Goal: Task Accomplishment & Management: Use online tool/utility

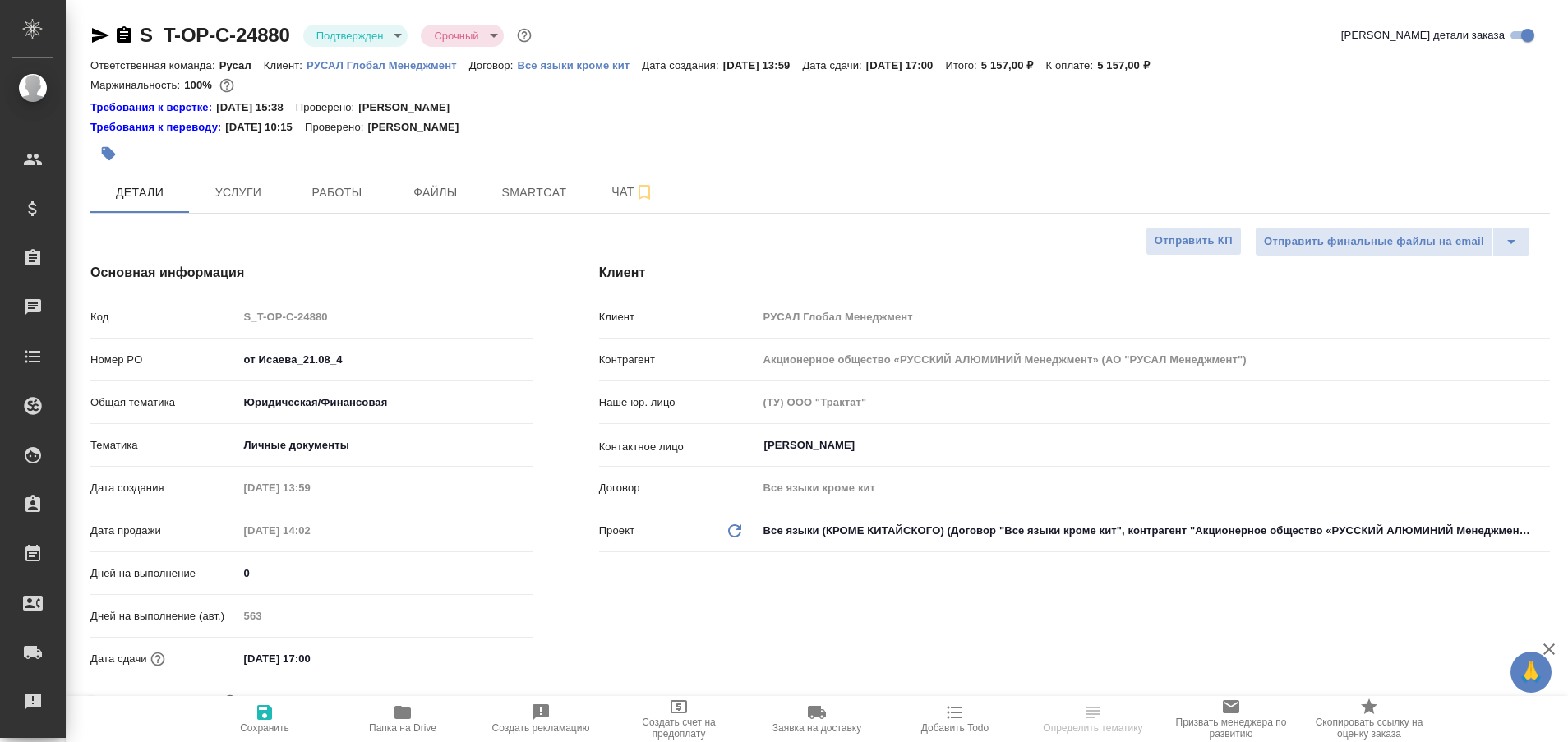
select select "RU"
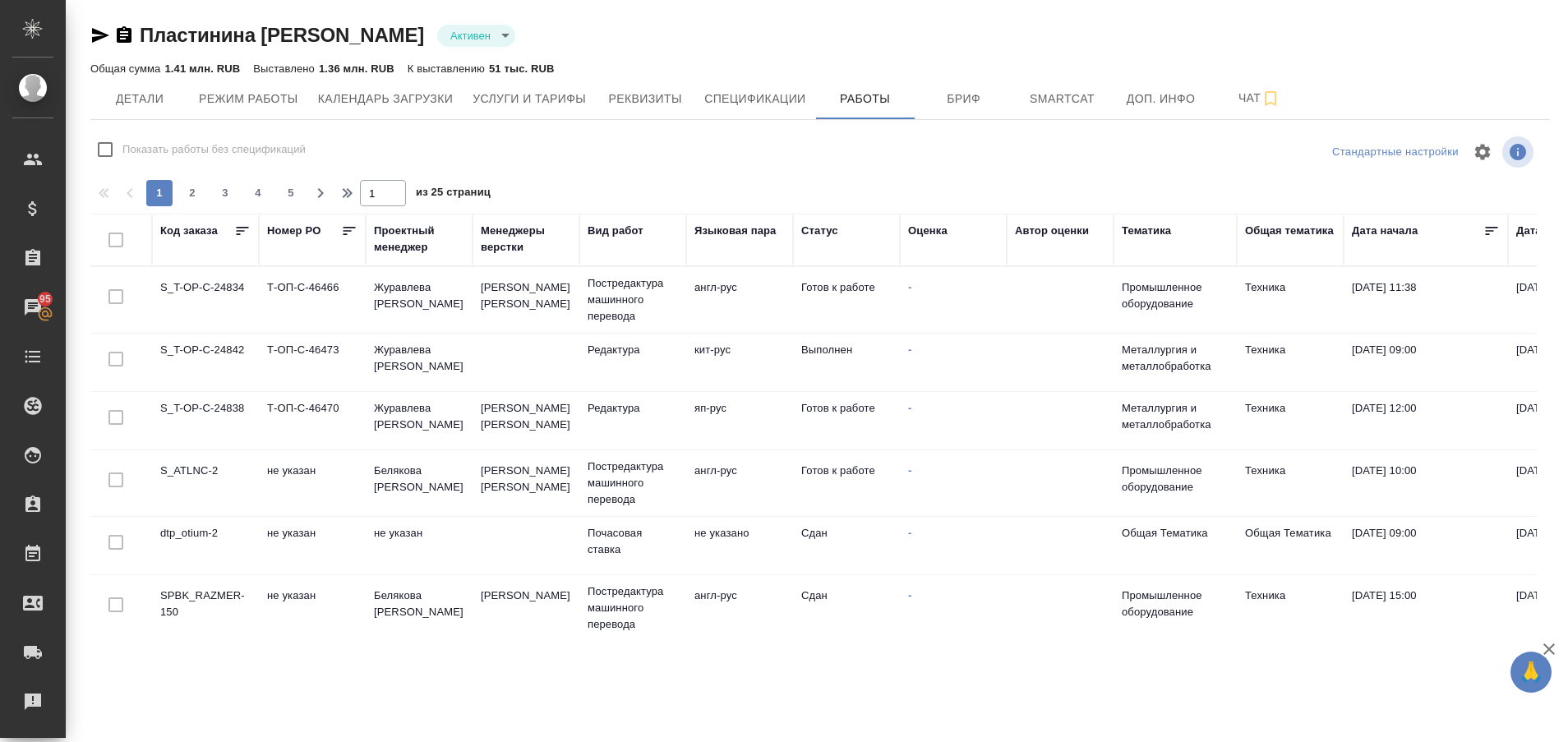
click at [207, 329] on td "SPBK_RAZMER-150" at bounding box center [205, 300] width 107 height 57
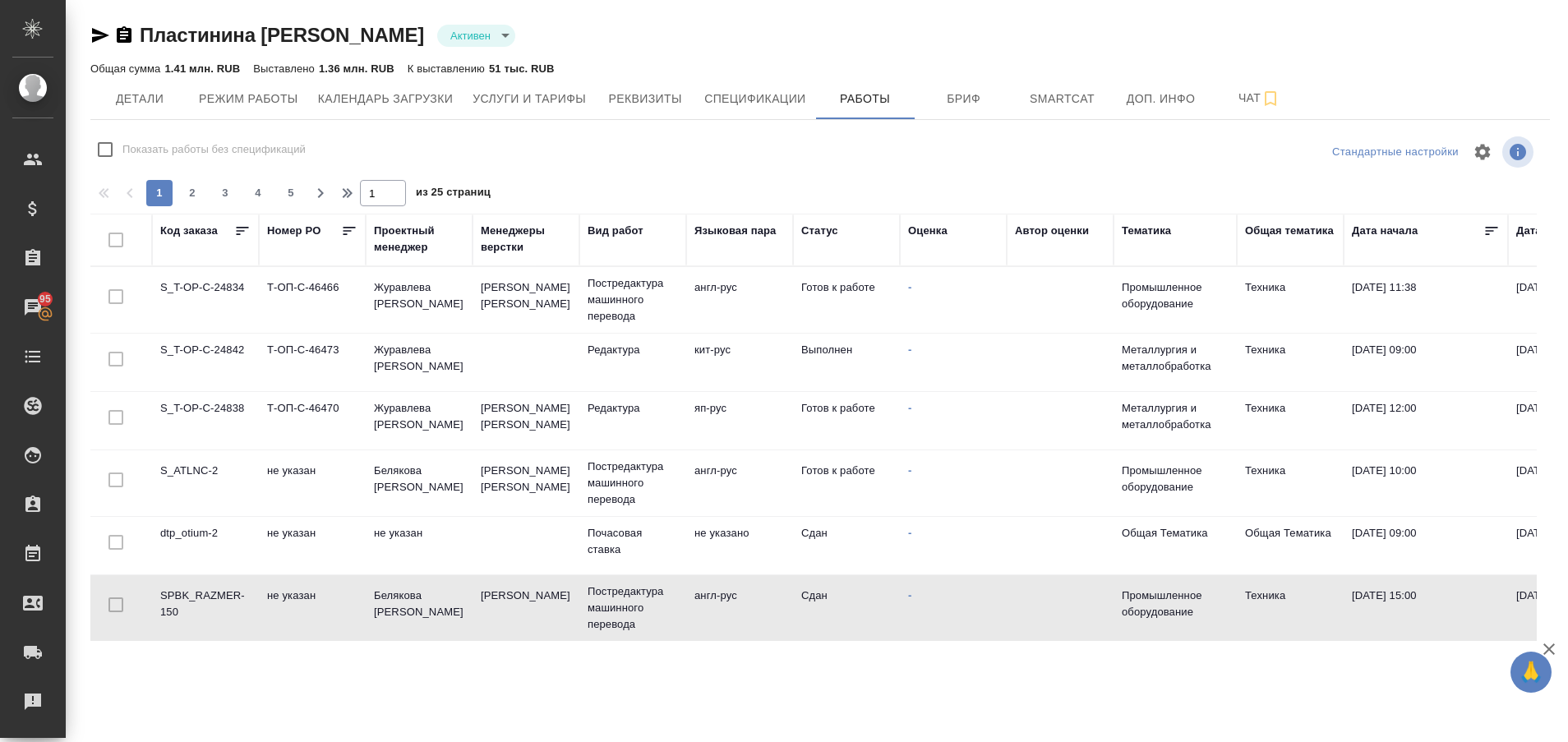
click at [207, 329] on td "SPBK_RAZMER-150" at bounding box center [205, 300] width 107 height 57
click at [224, 329] on td "SPBK_RAZMER-150" at bounding box center [205, 300] width 107 height 57
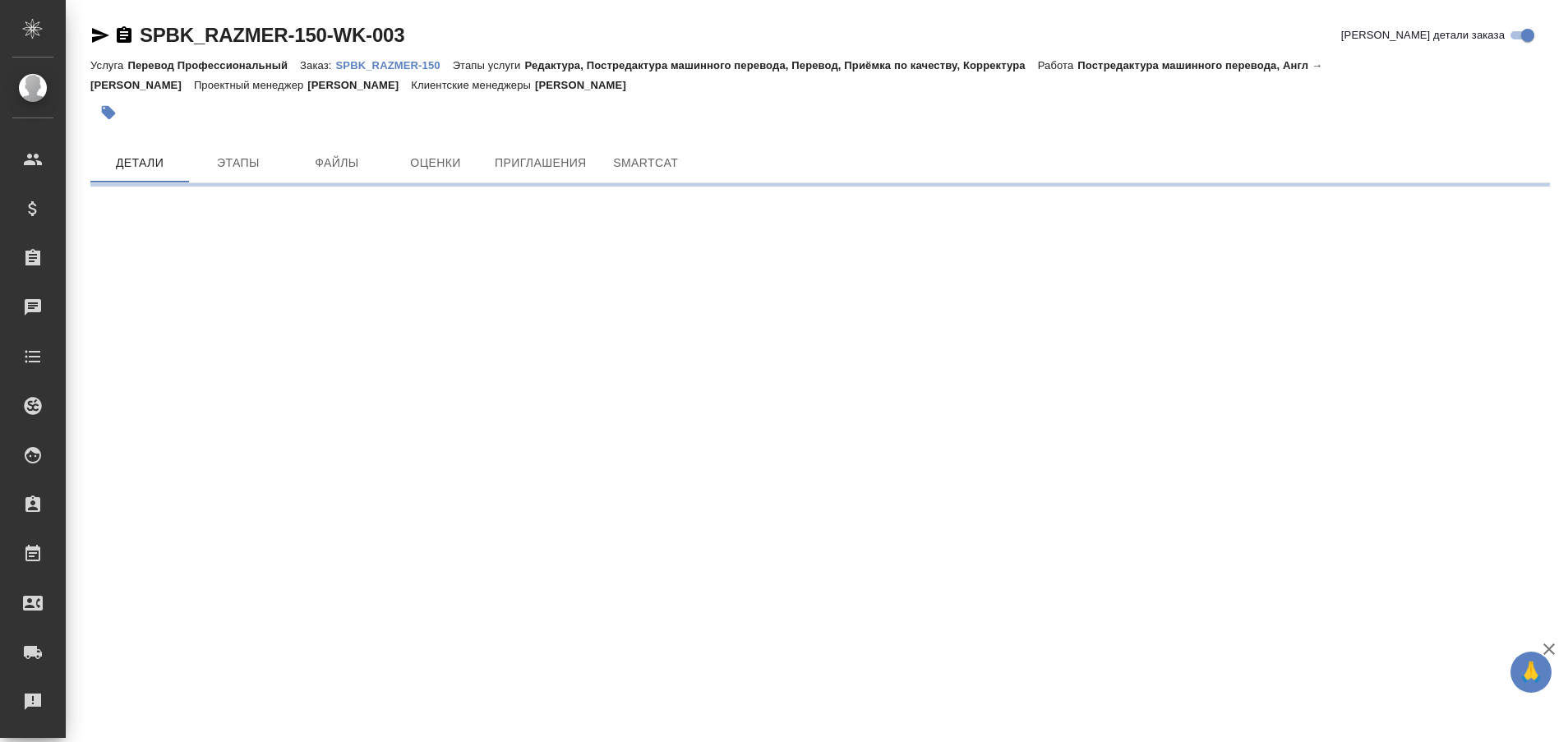
click at [416, 70] on p "SPBK_RAZMER-150" at bounding box center [395, 65] width 116 height 12
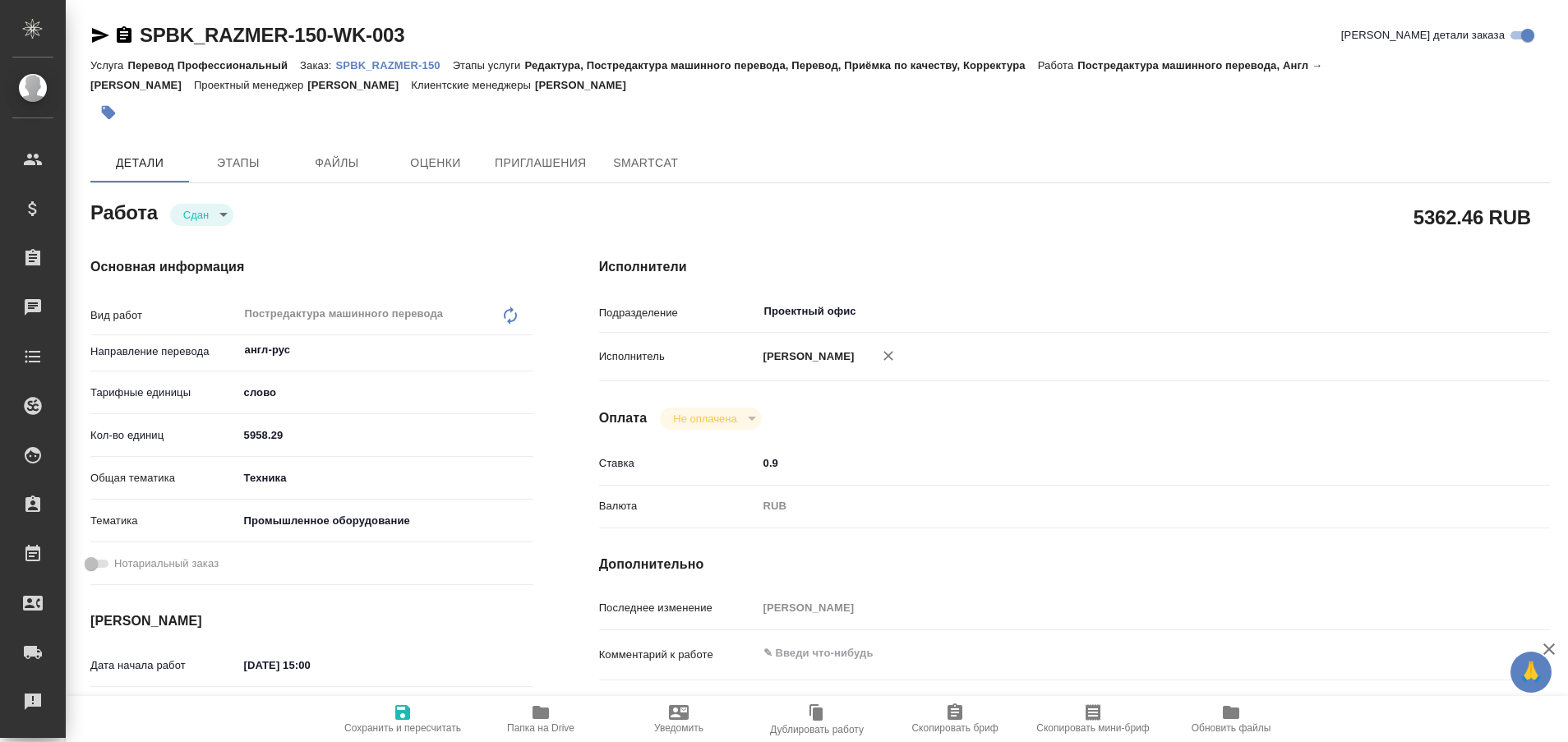
type textarea "x"
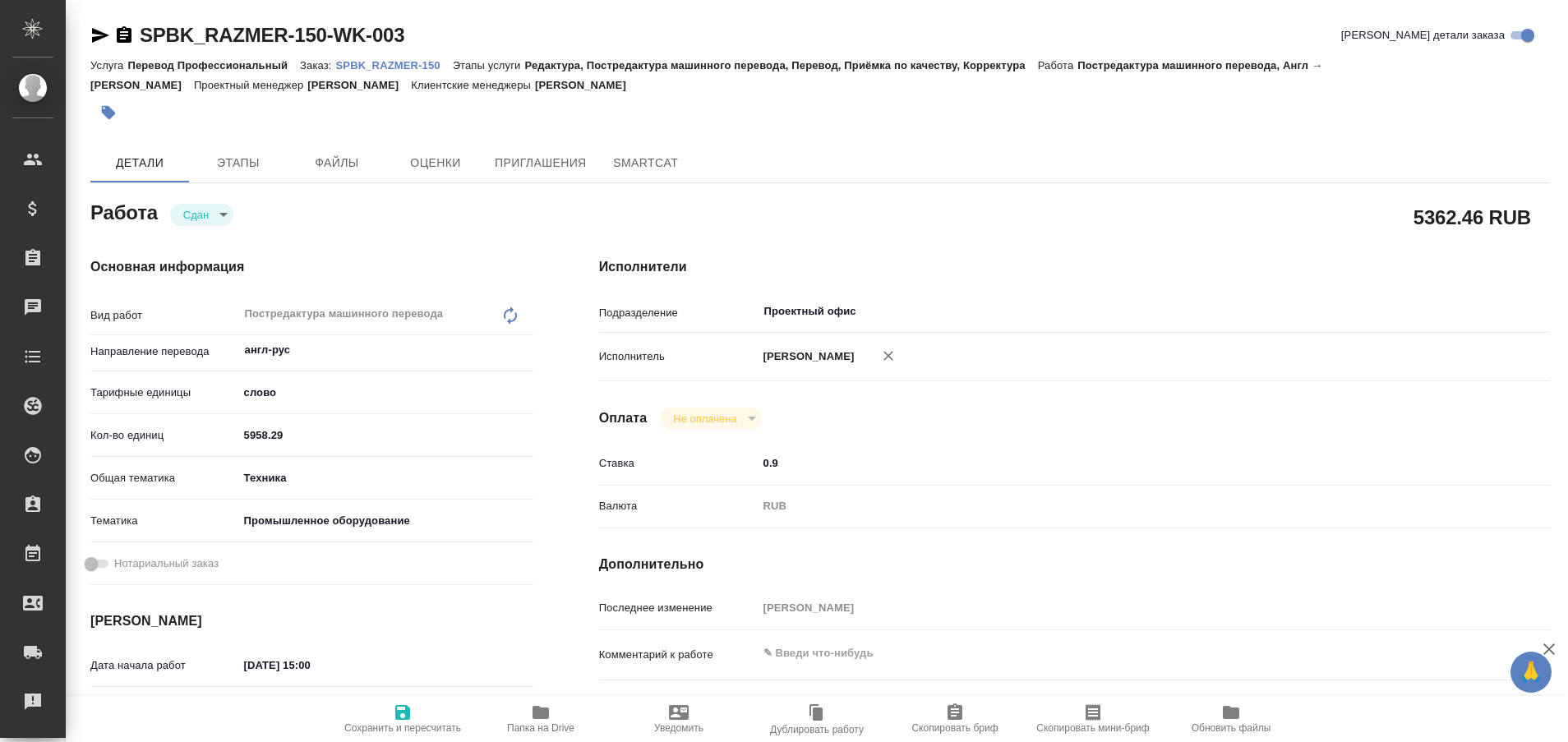
type textarea "x"
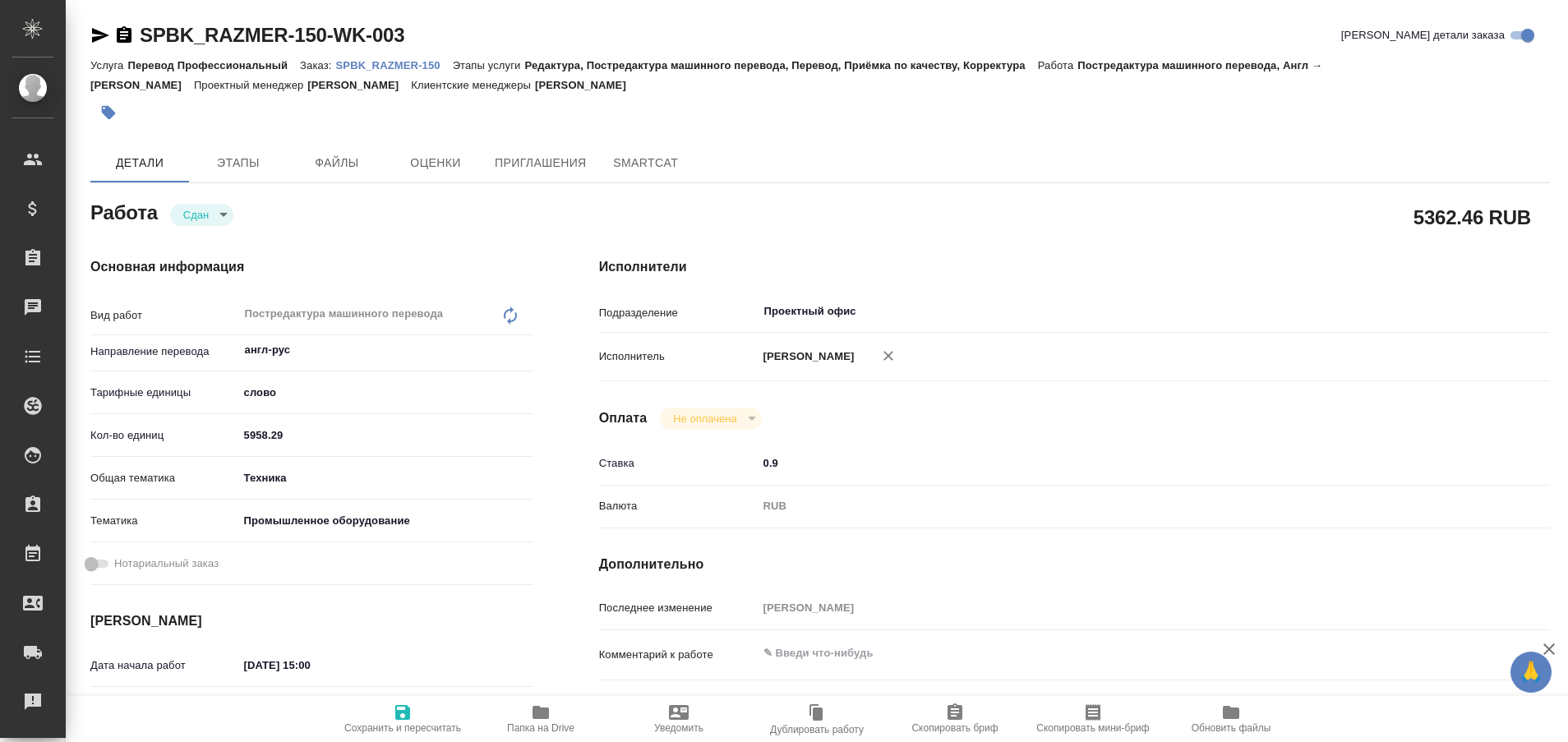
type textarea "x"
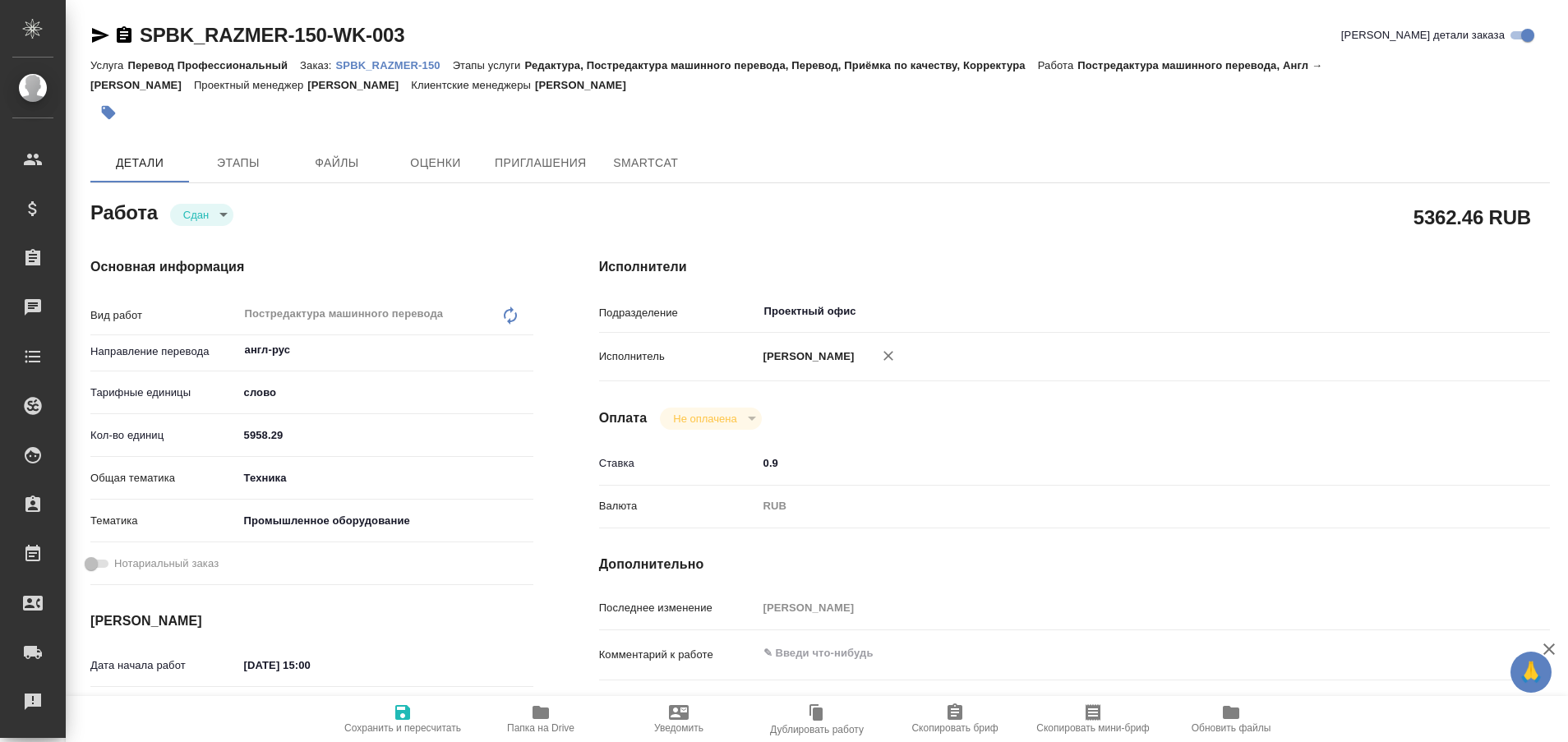
type textarea "x"
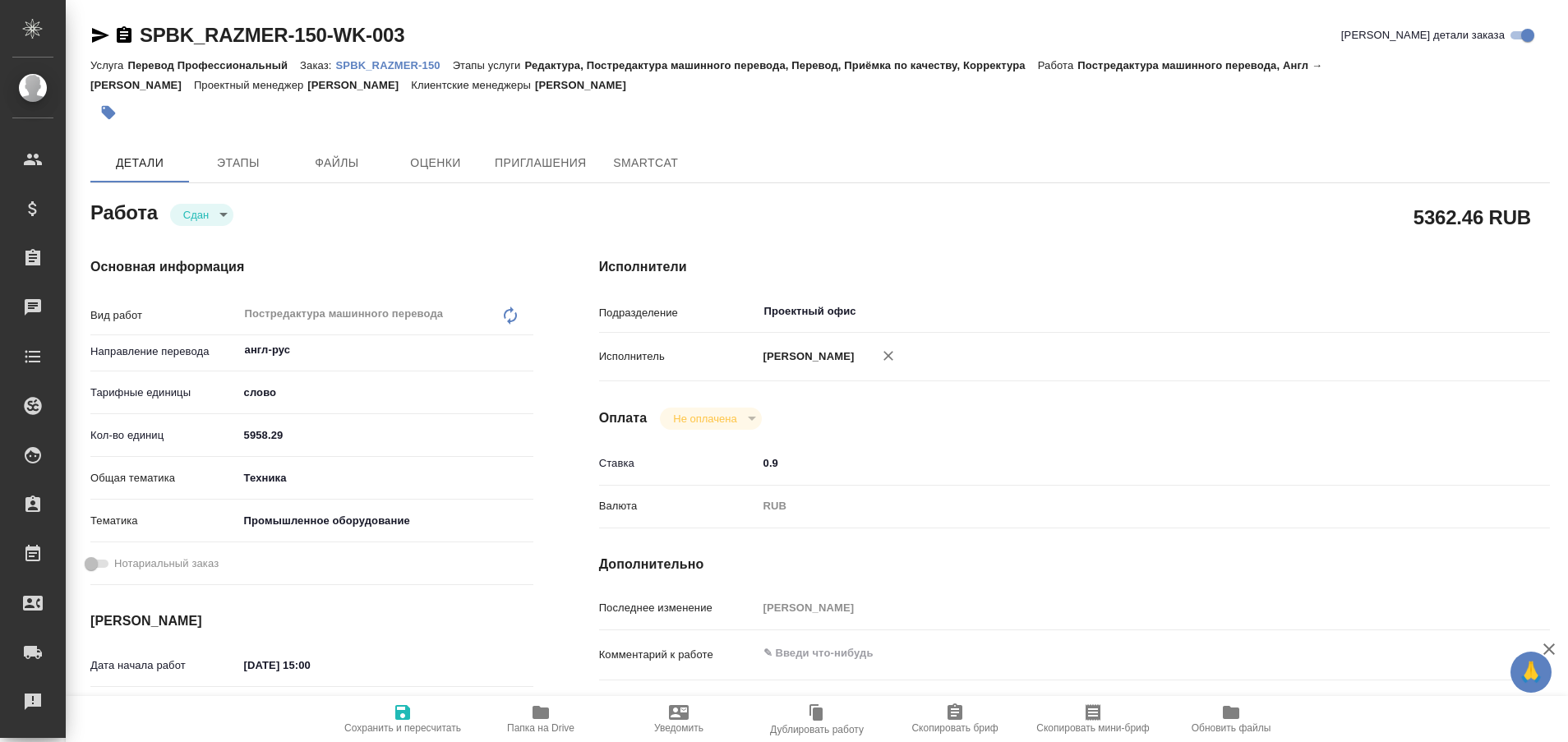
type textarea "x"
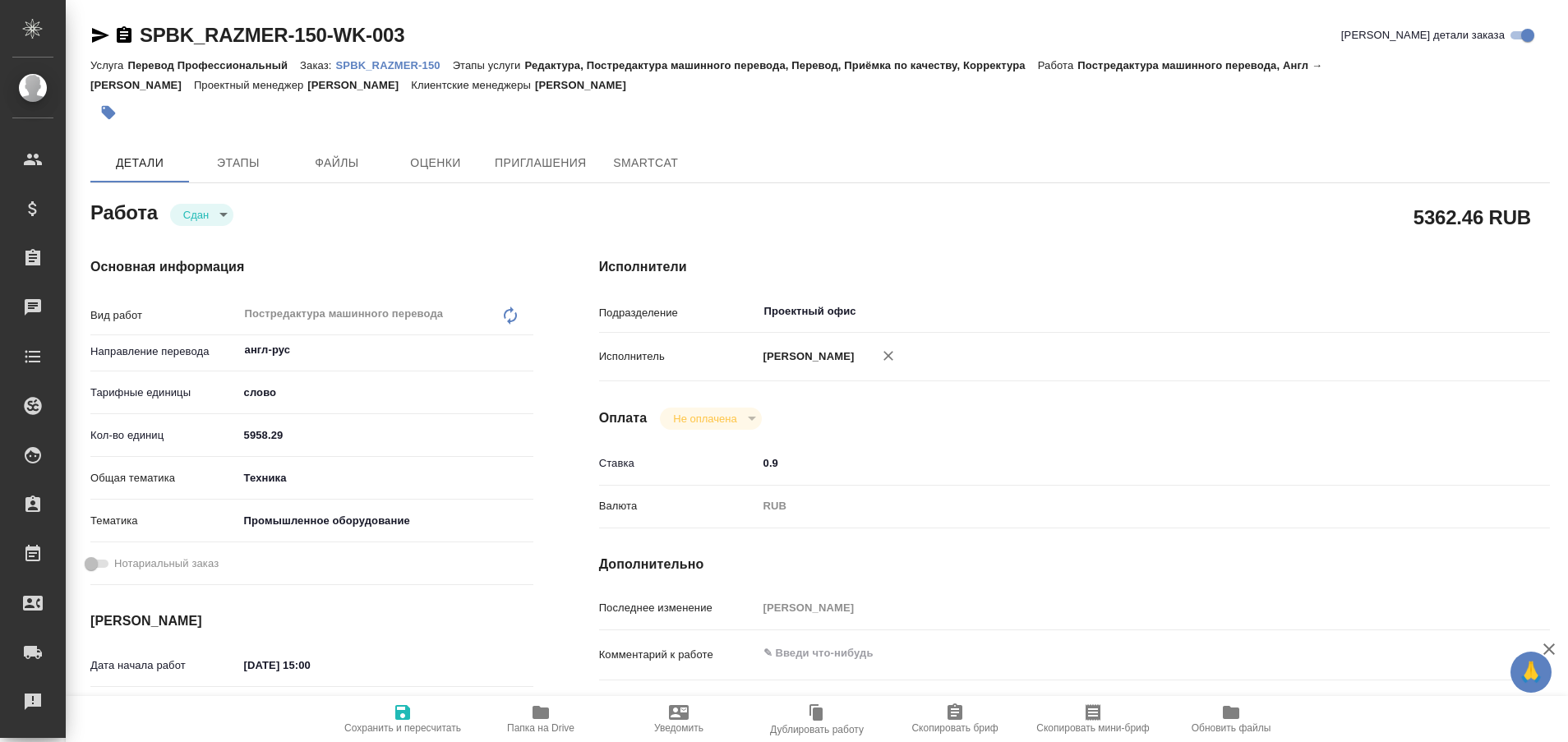
type textarea "x"
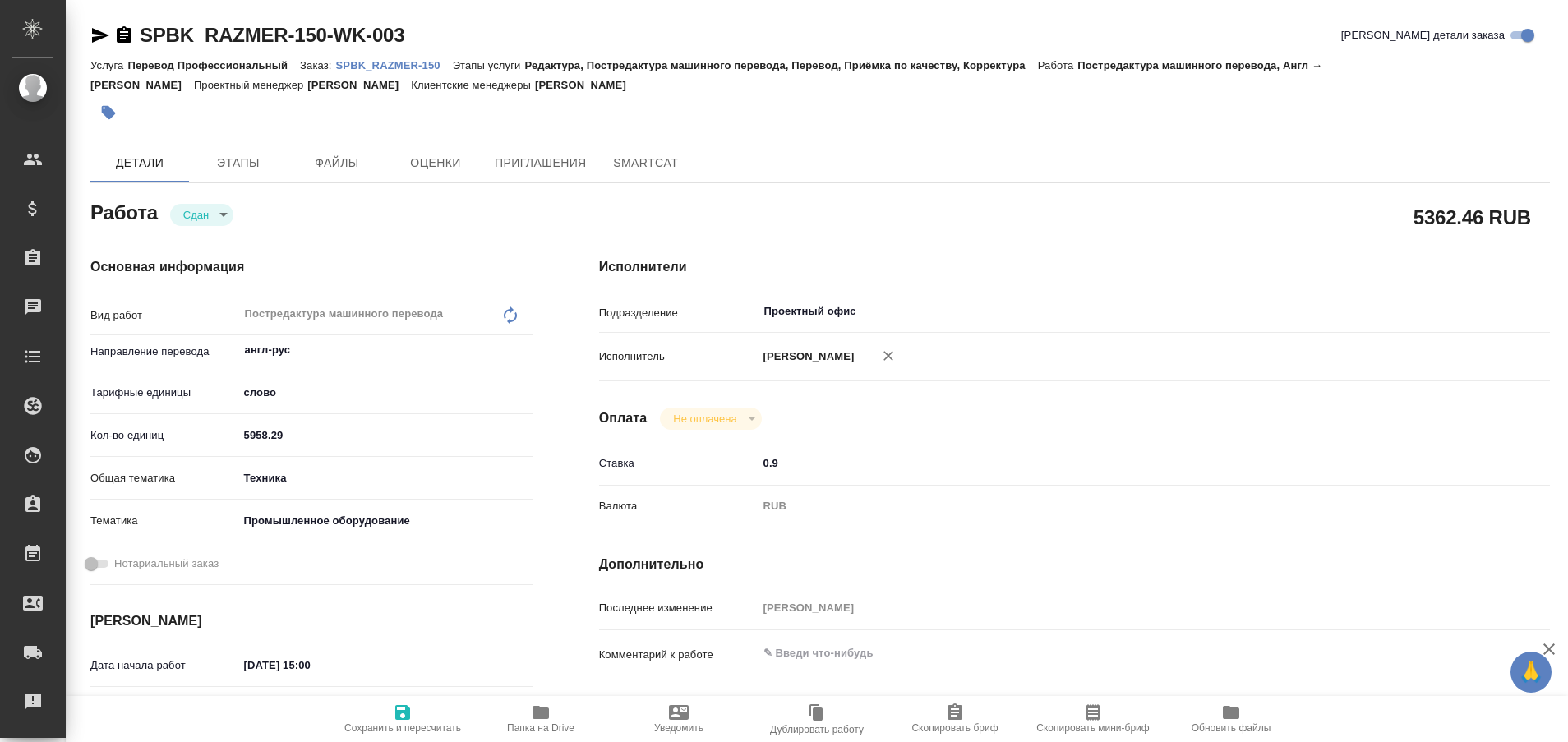
type textarea "x"
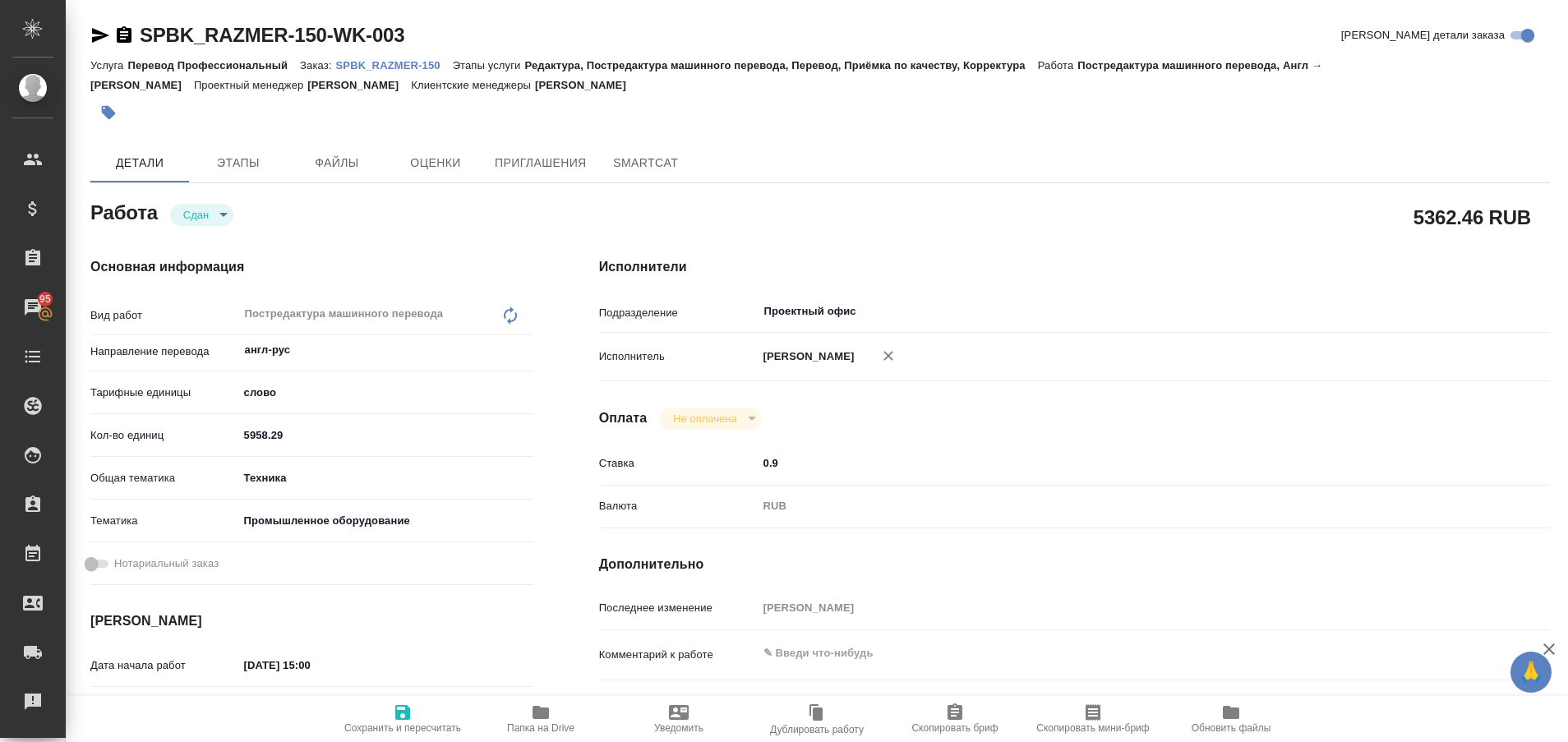
type textarea "x"
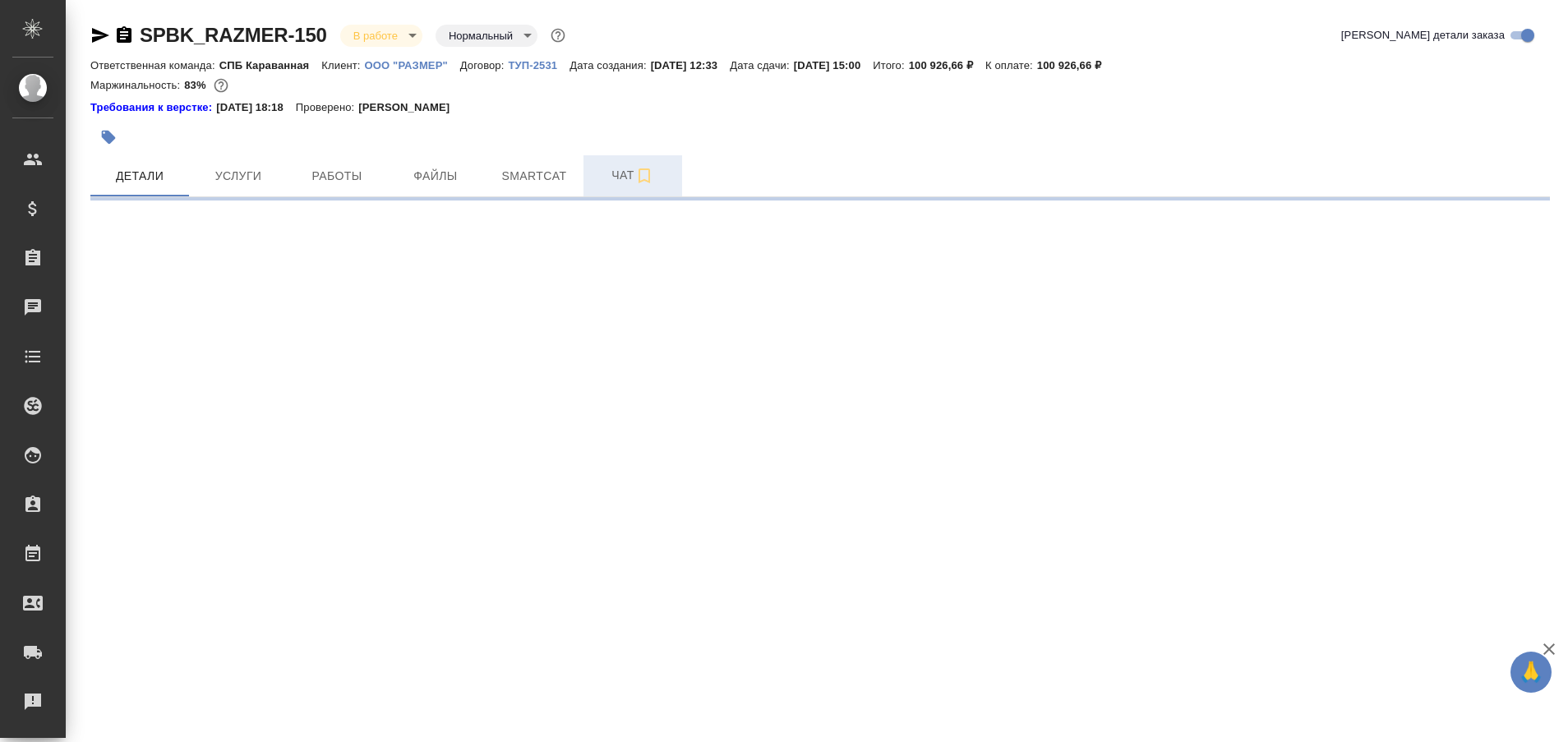
select select "RU"
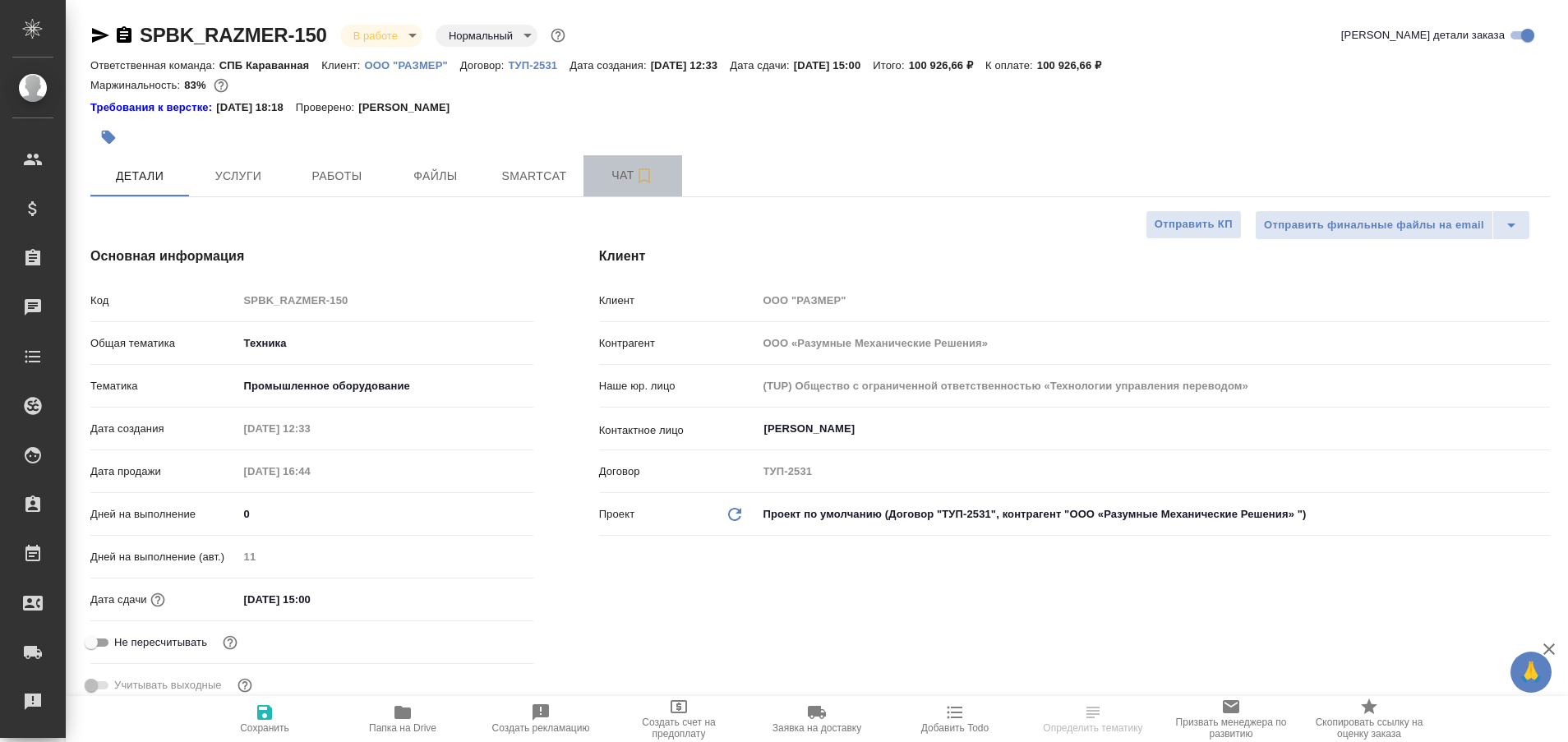
click at [617, 185] on span "Чат" at bounding box center [633, 175] width 79 height 20
type textarea "x"
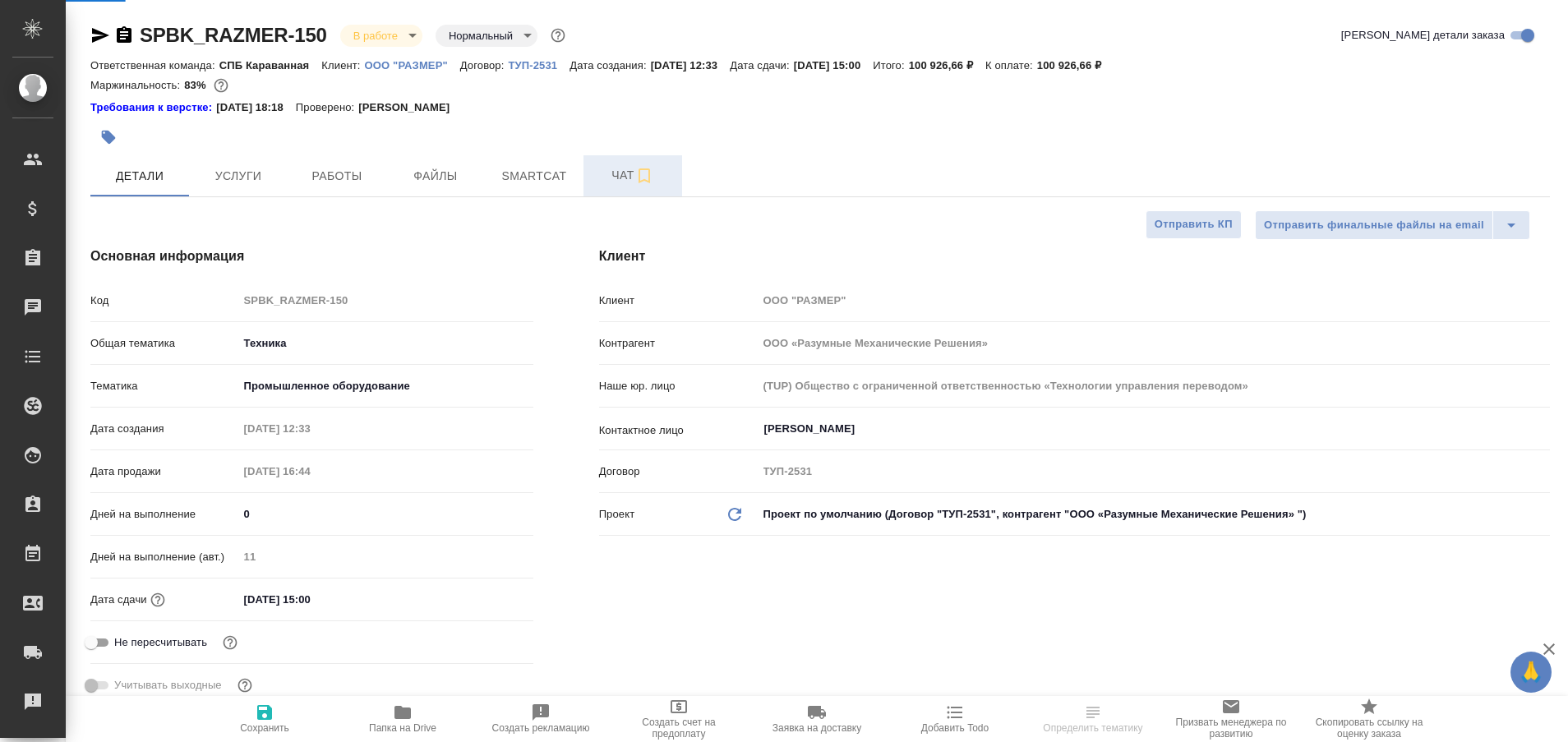
type textarea "x"
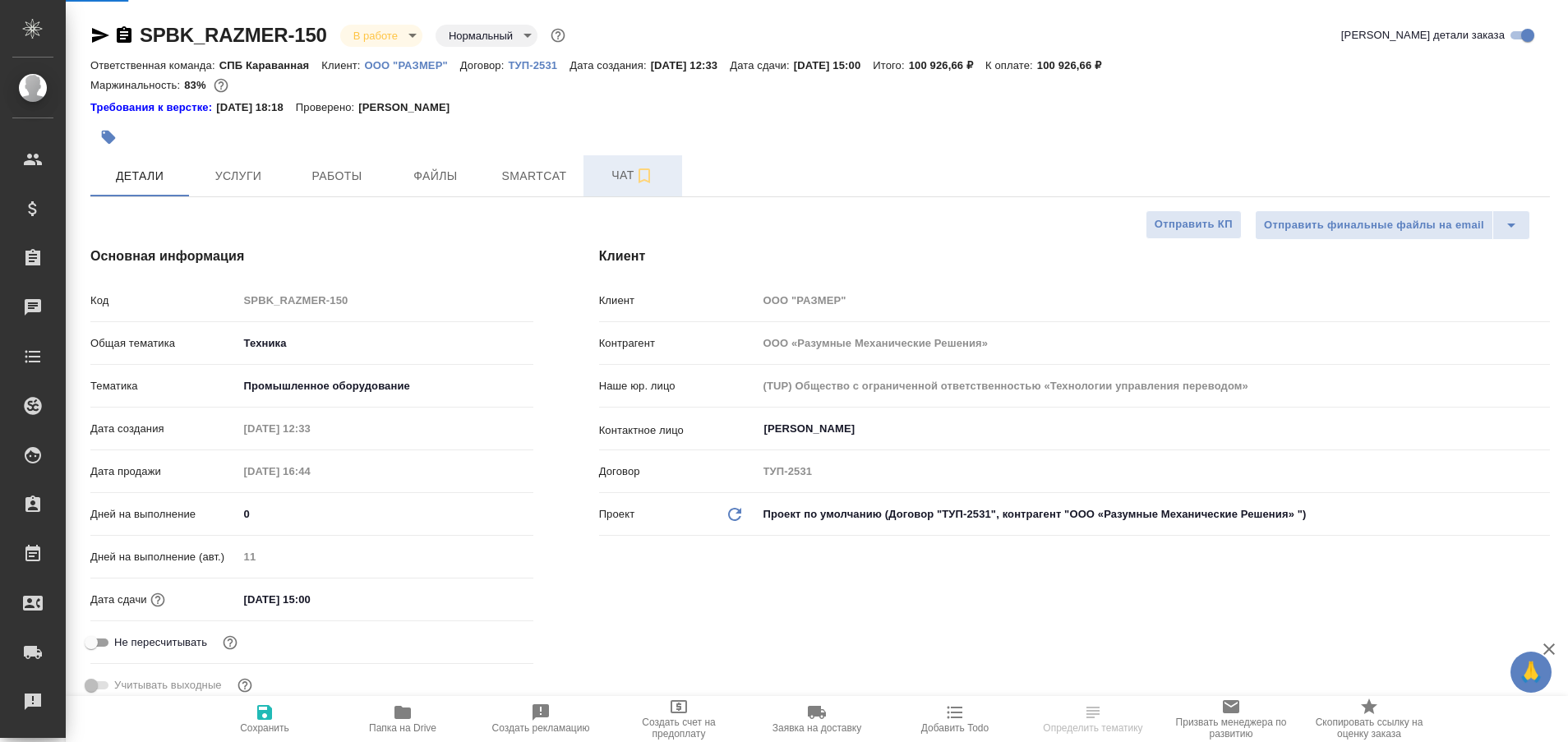
type input "[PERSON_NAME]"
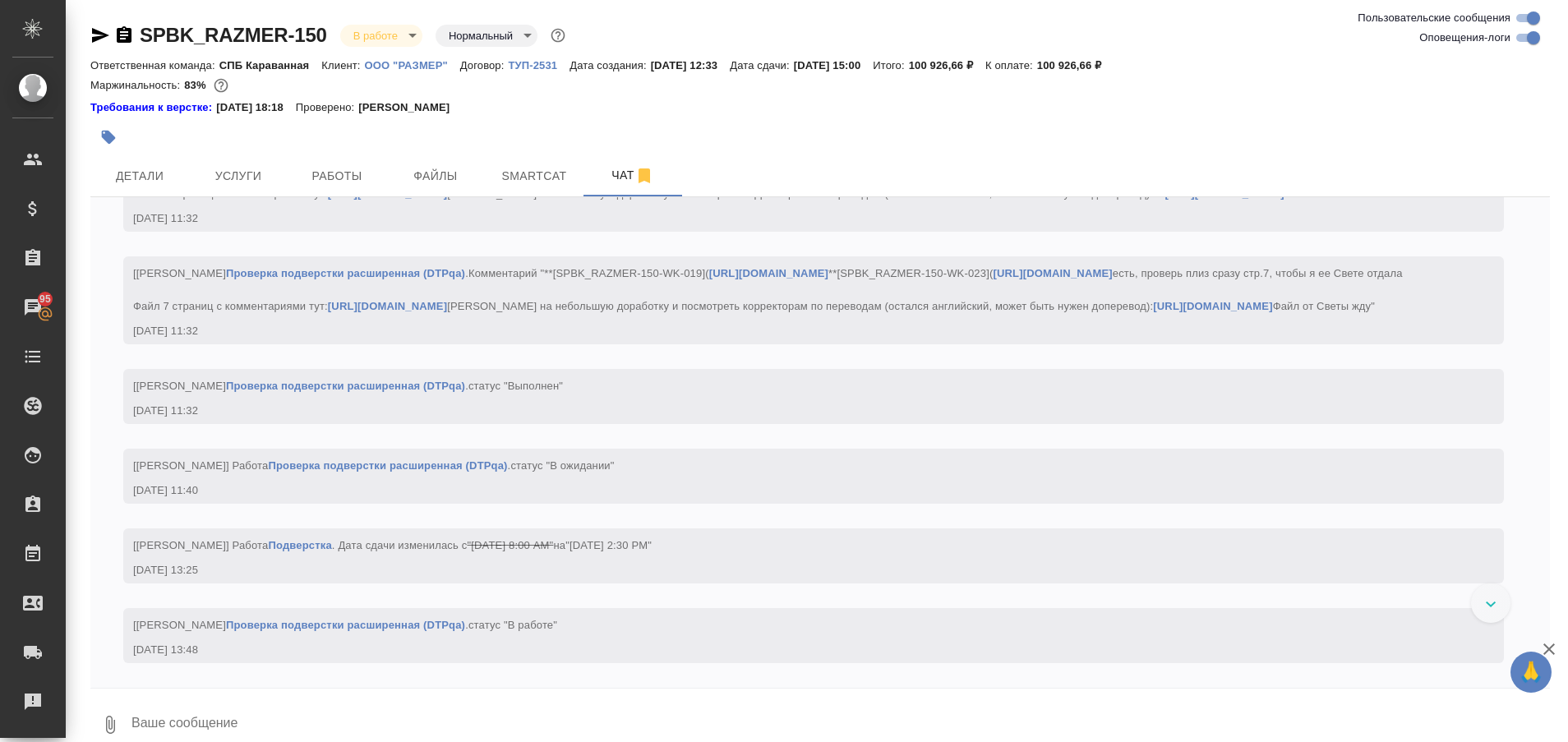
scroll to position [23564, 0]
click at [1485, 594] on div at bounding box center [1490, 603] width 40 height 40
click at [348, 186] on span "Работы" at bounding box center [337, 175] width 79 height 20
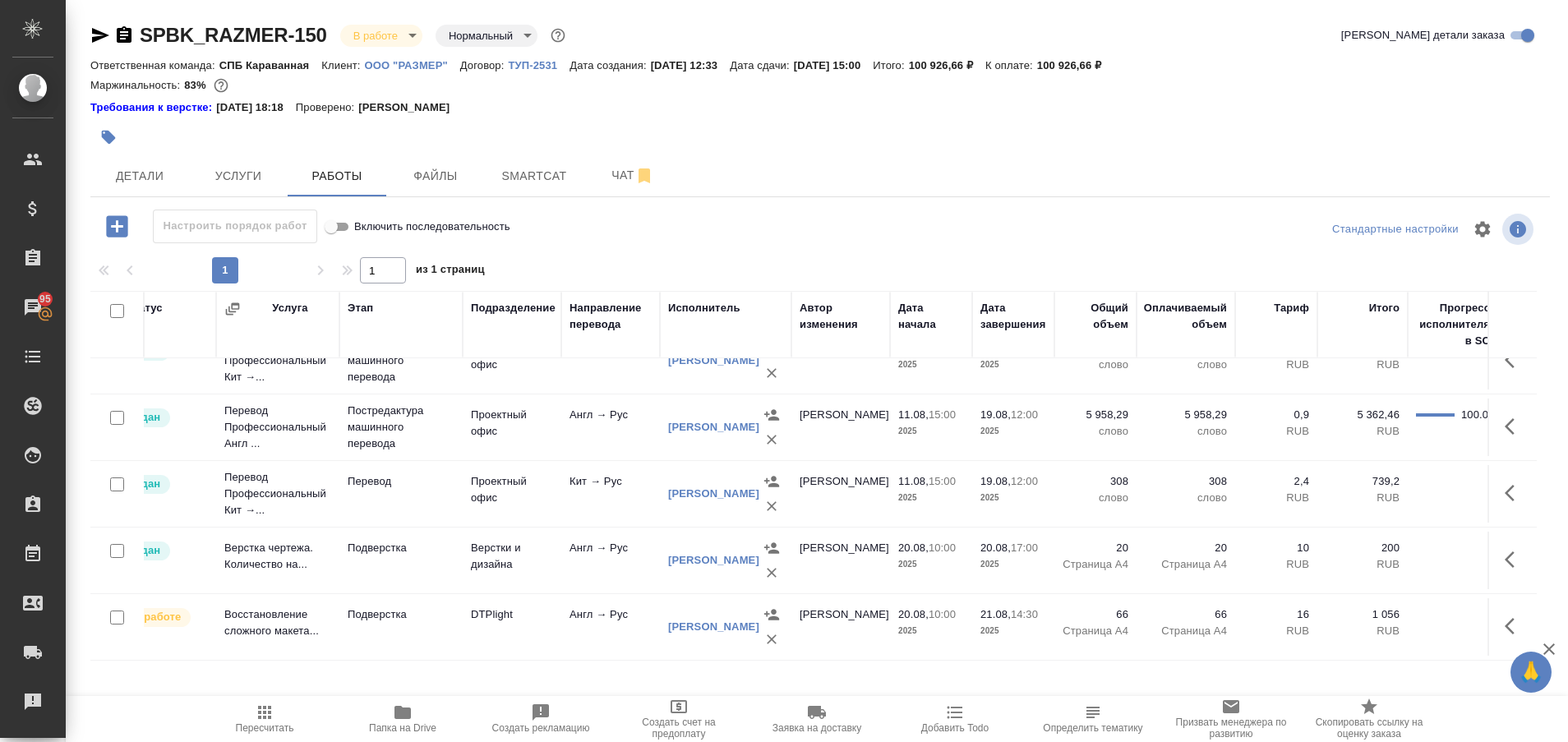
scroll to position [333, 0]
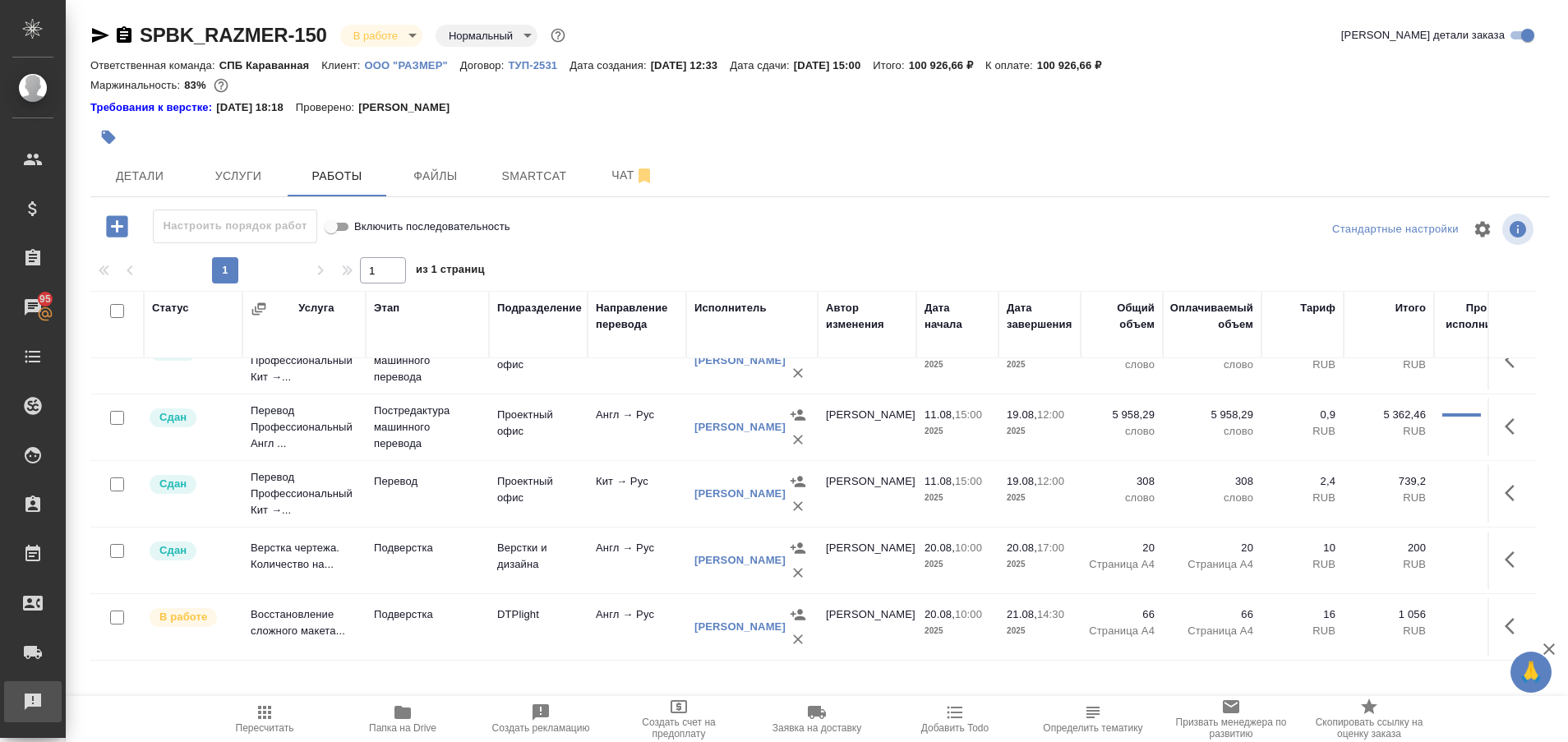
click at [62, 686] on link "Рекламации" at bounding box center [33, 701] width 57 height 41
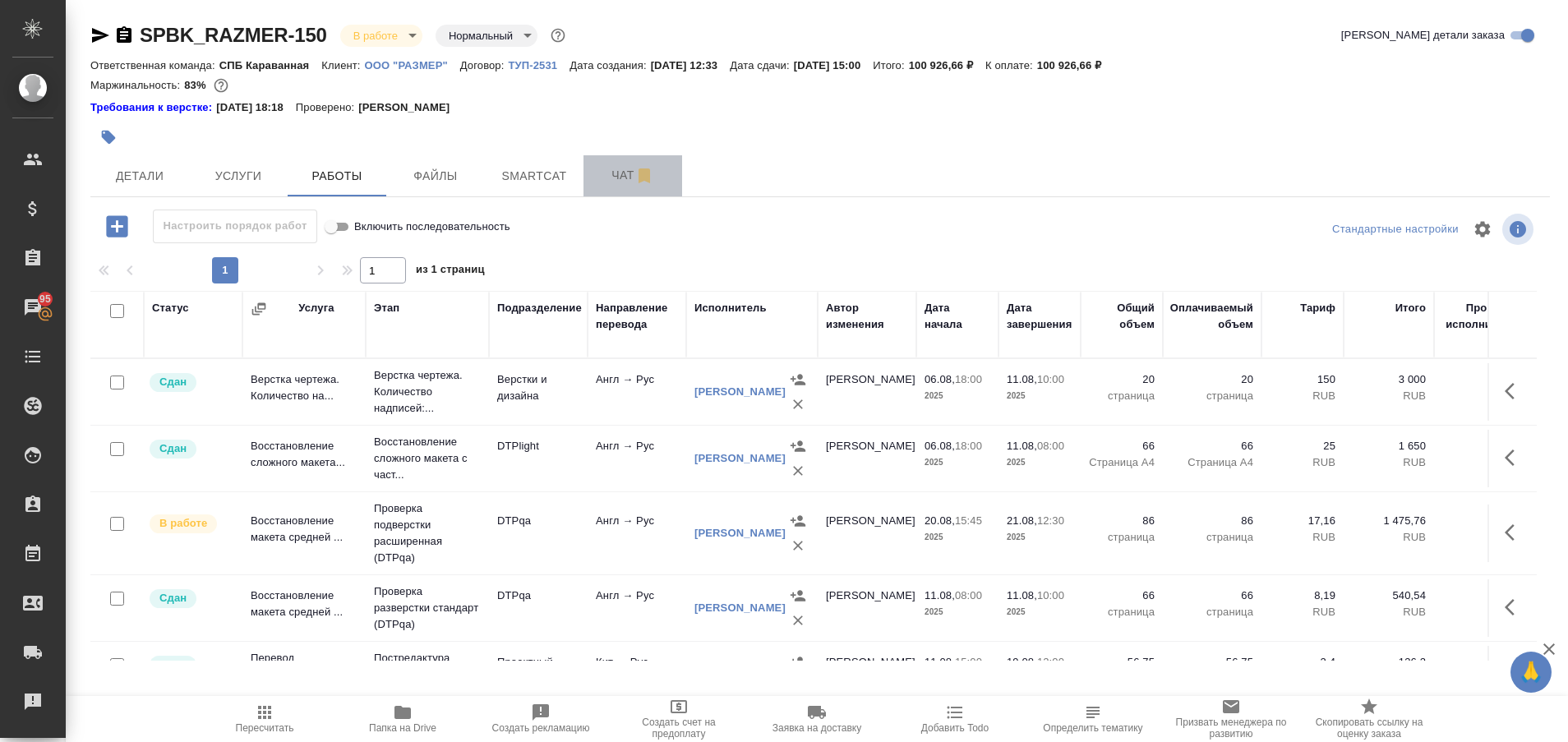
click at [611, 175] on span "Чат" at bounding box center [633, 175] width 79 height 20
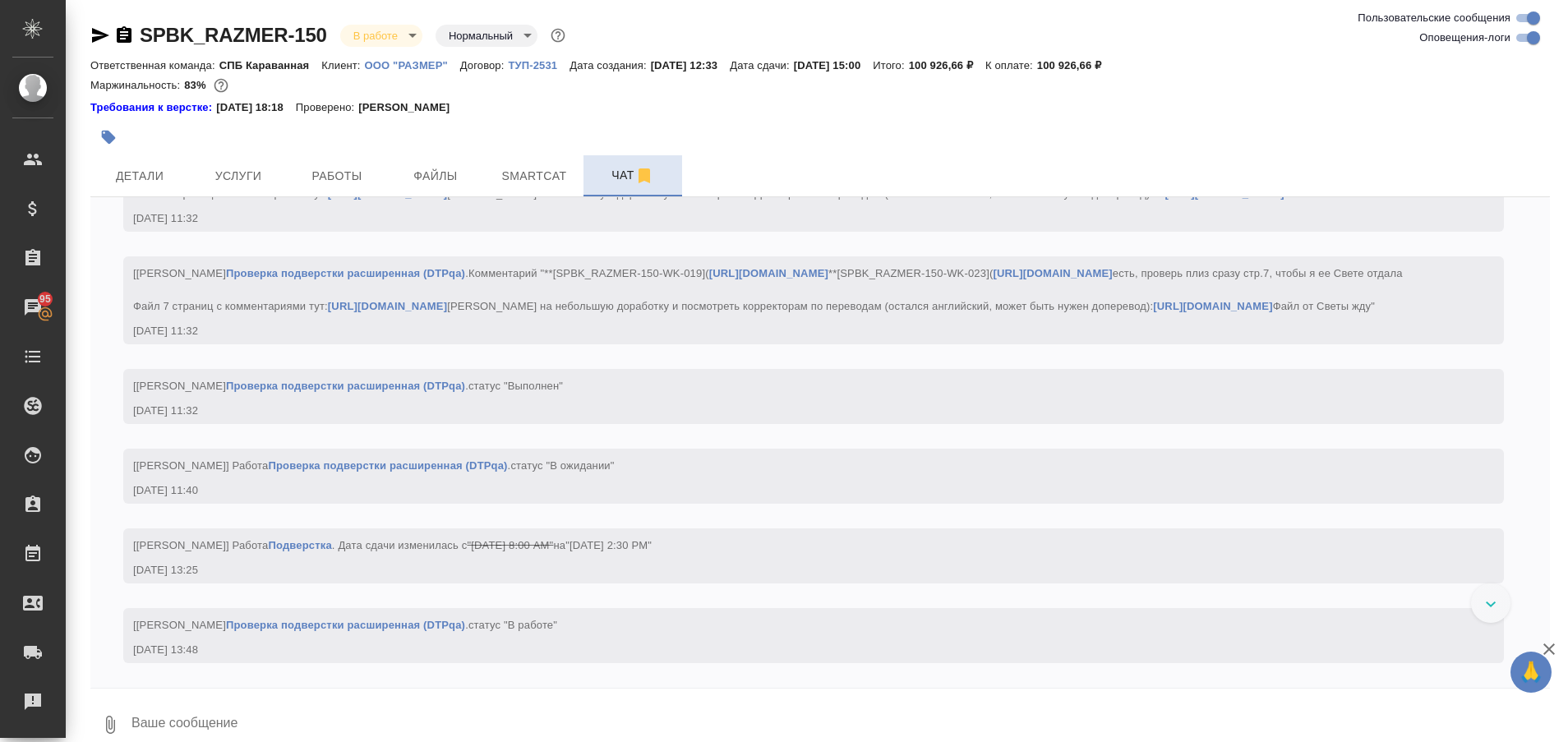
scroll to position [24008, 0]
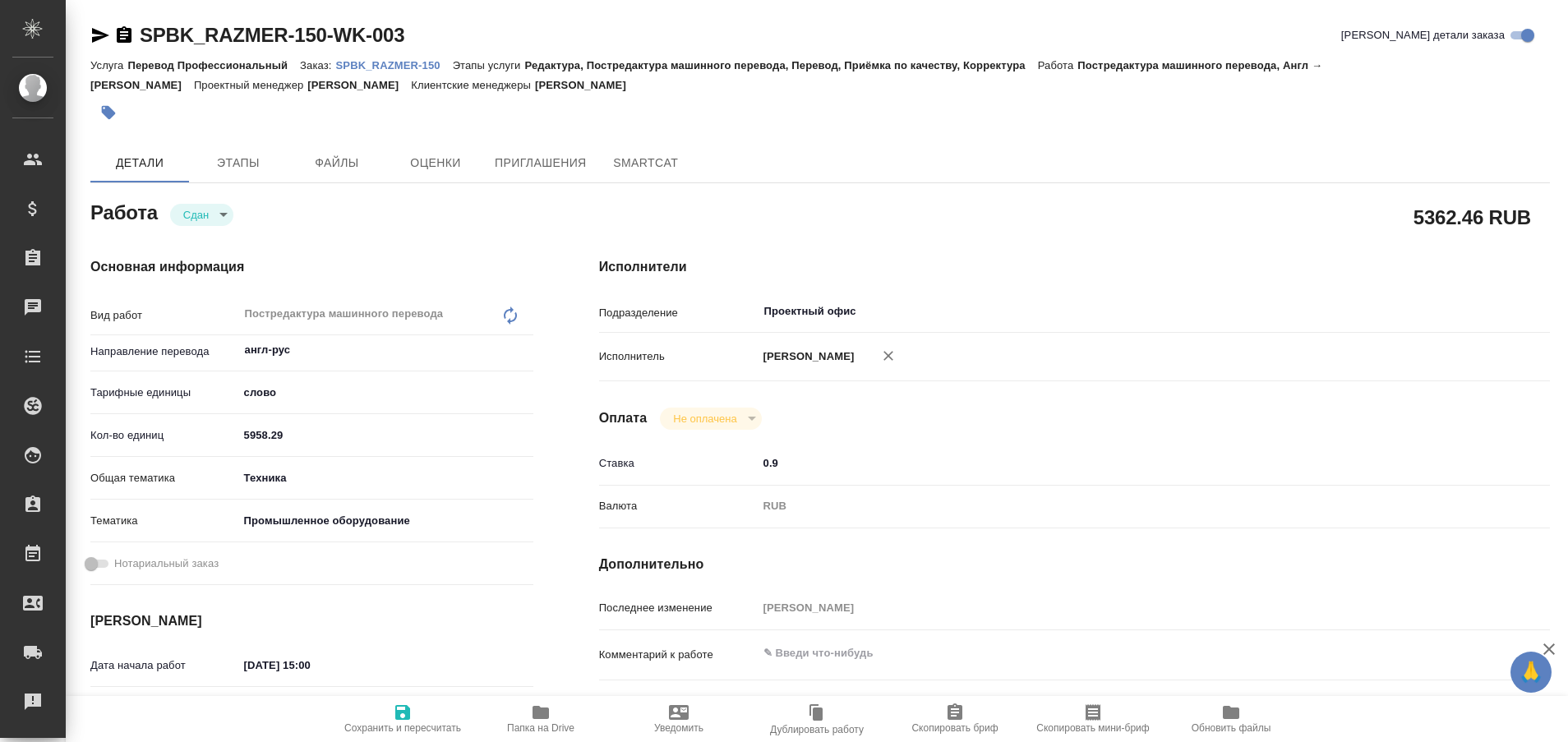
type textarea "x"
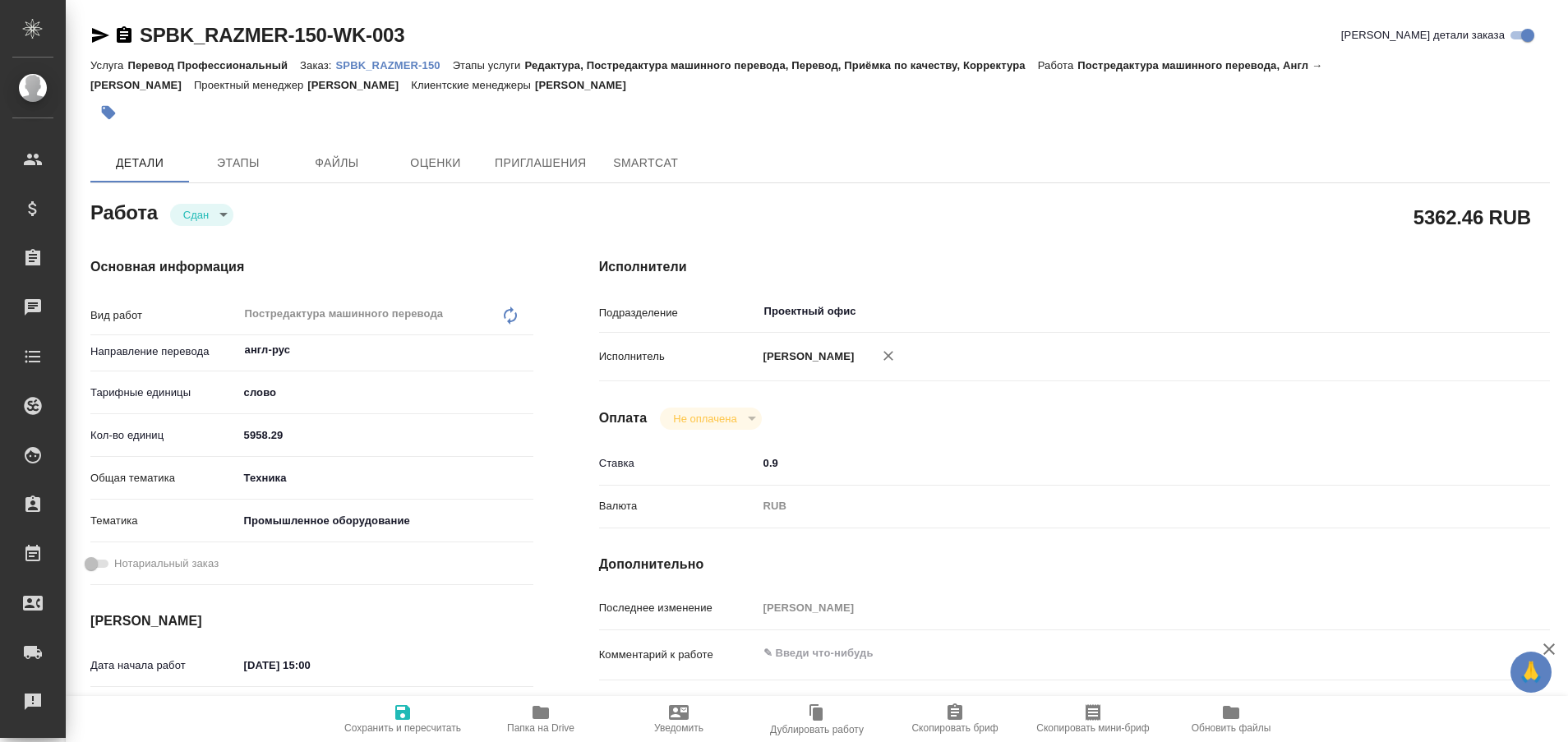
type textarea "x"
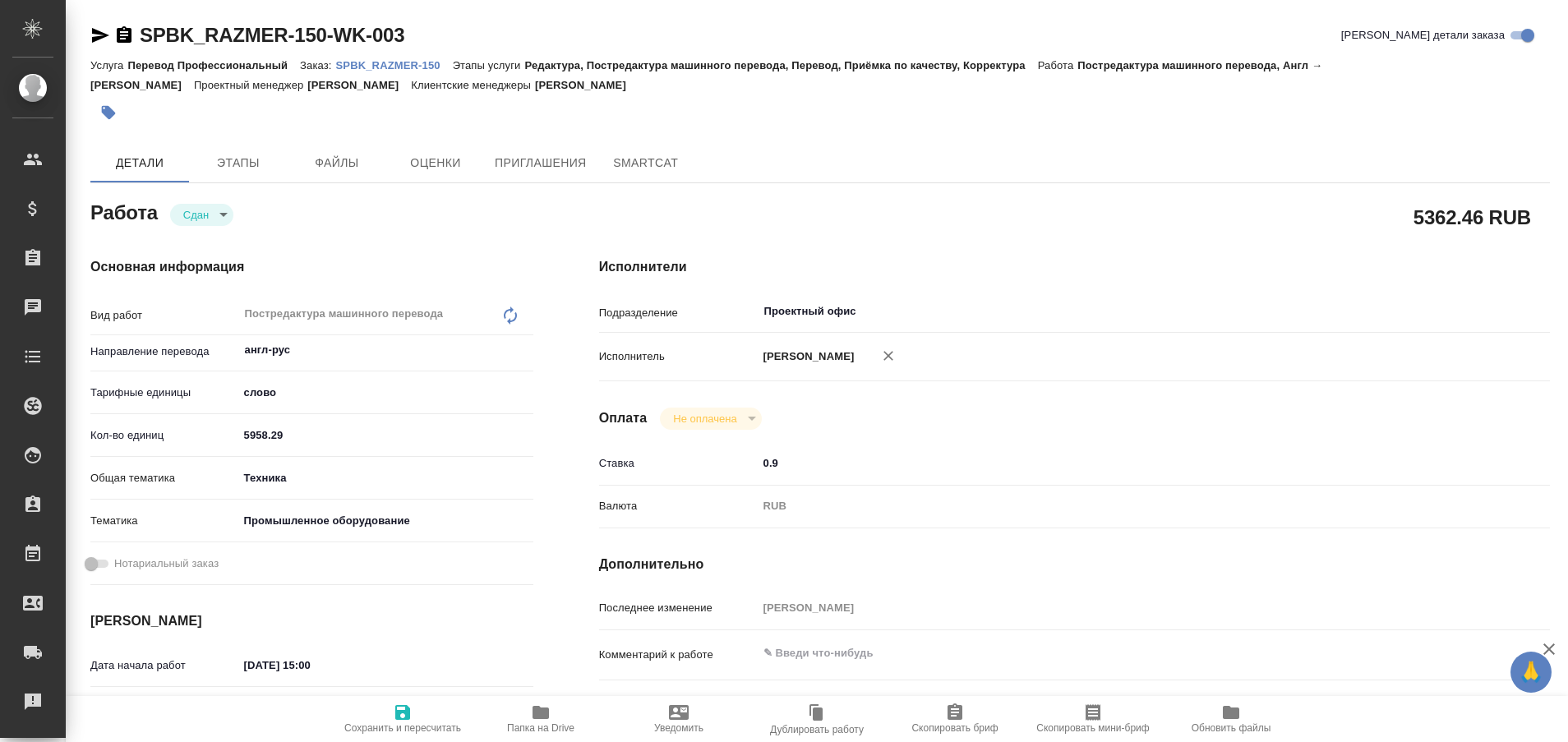
type textarea "x"
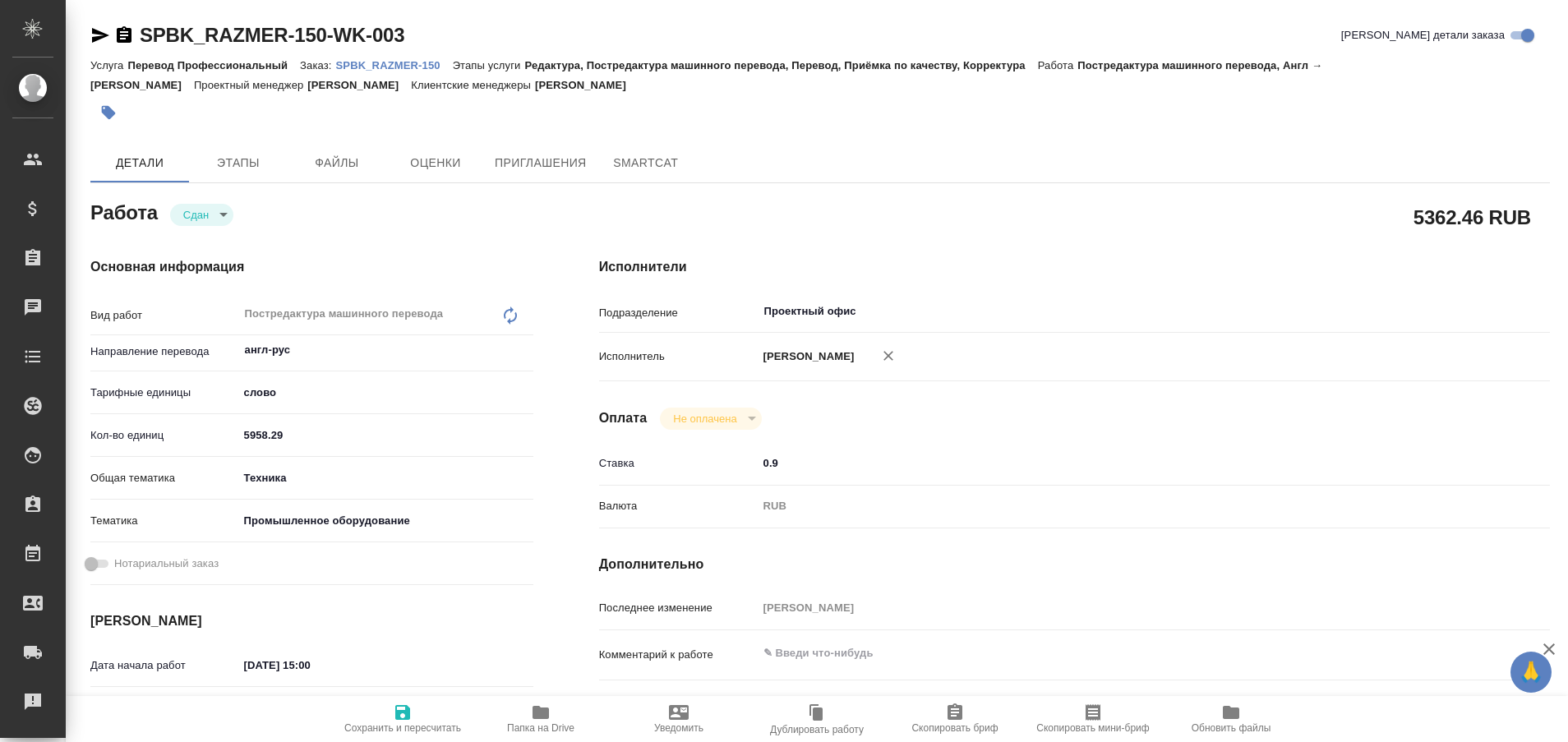
click at [393, 59] on p "SPBK_RAZMER-150" at bounding box center [395, 65] width 116 height 12
type textarea "x"
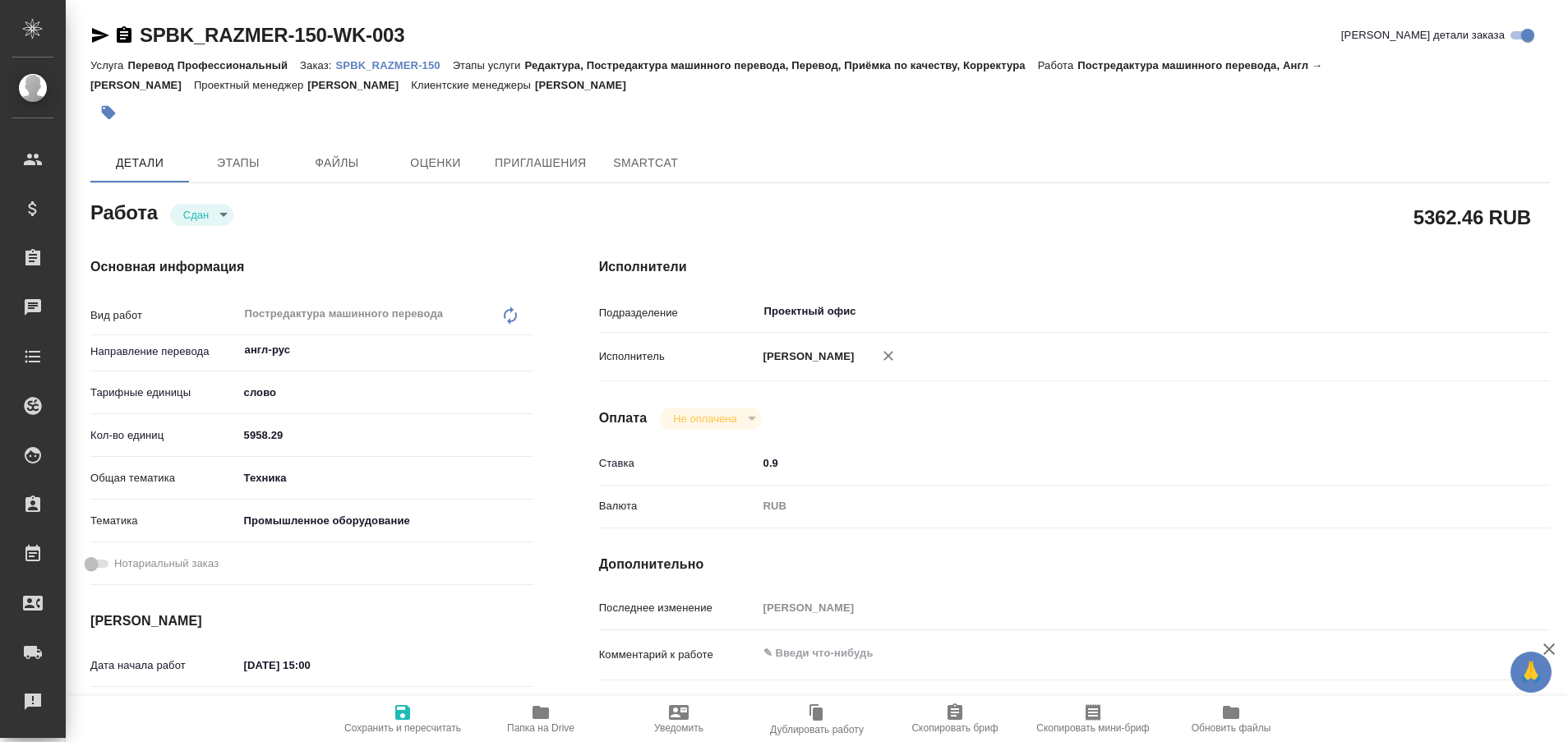
type textarea "x"
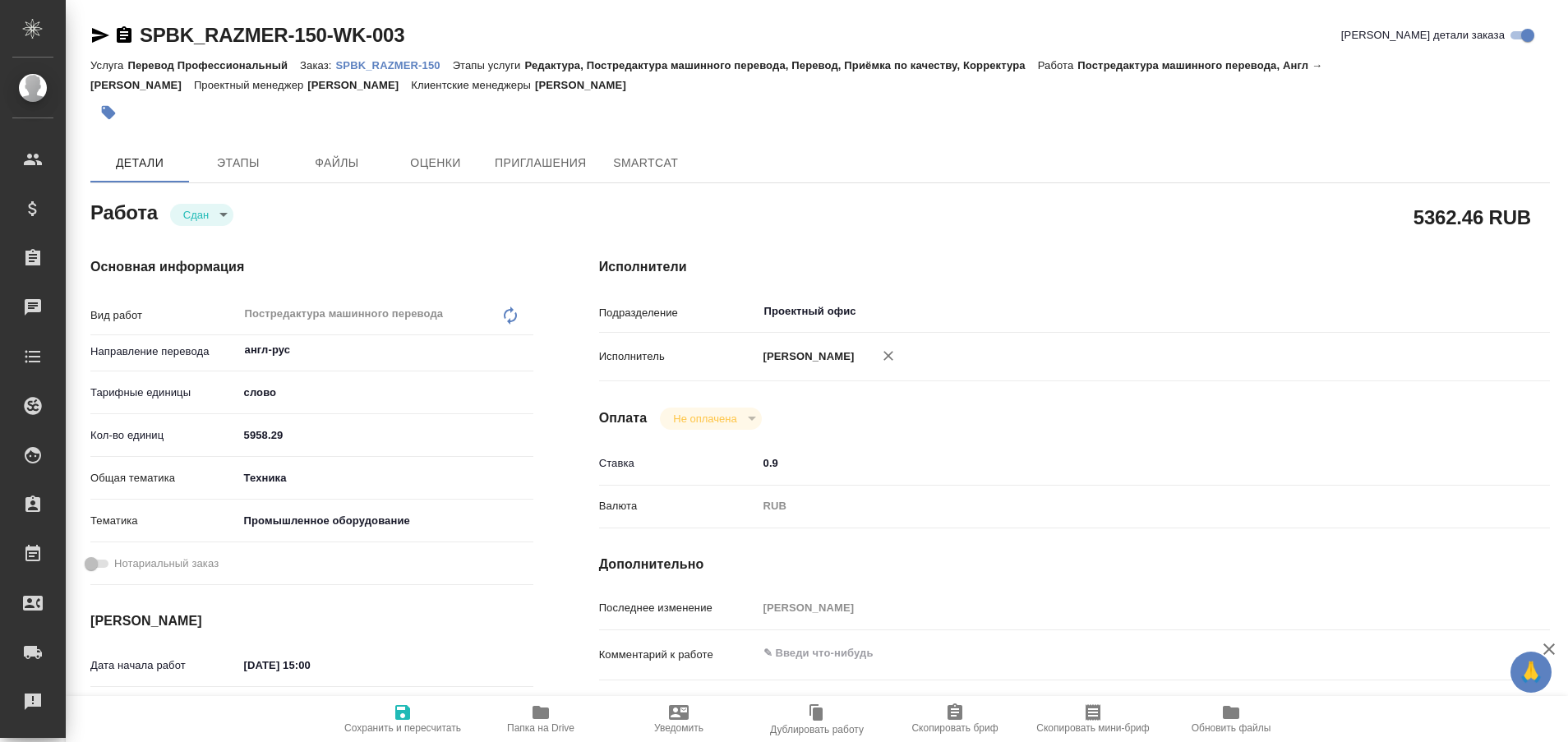
type textarea "x"
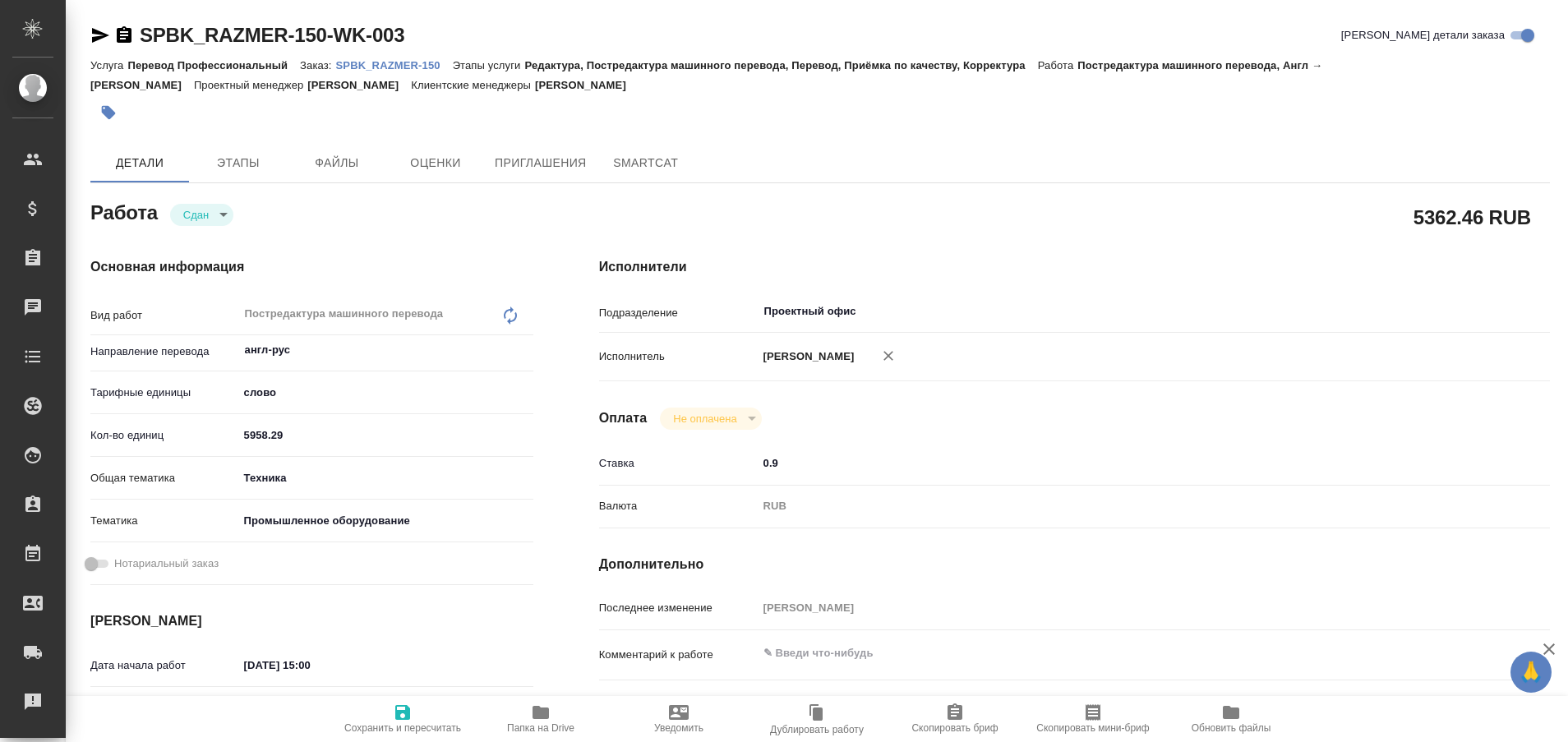
type textarea "x"
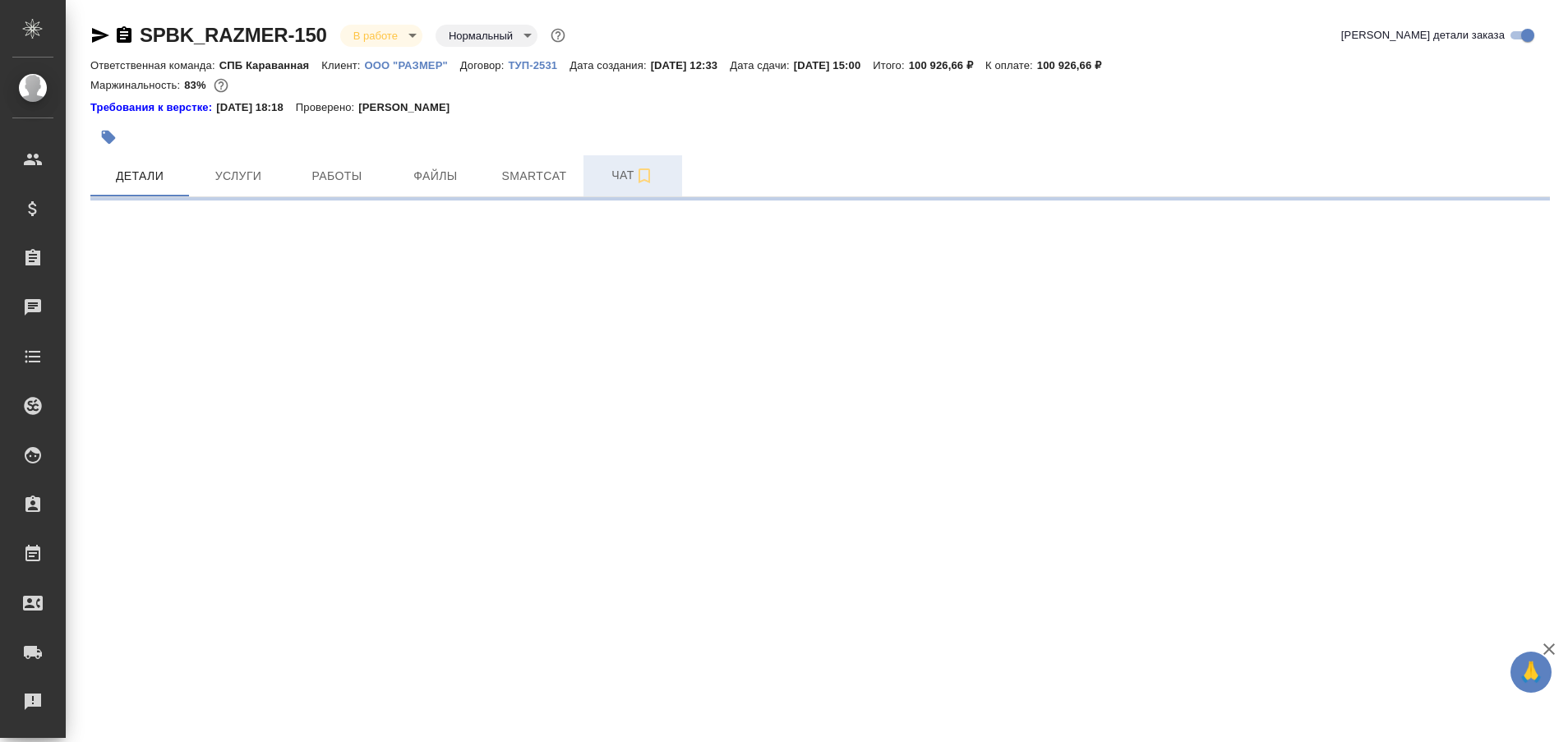
click at [606, 177] on span "Чат" at bounding box center [633, 175] width 79 height 20
select select "RU"
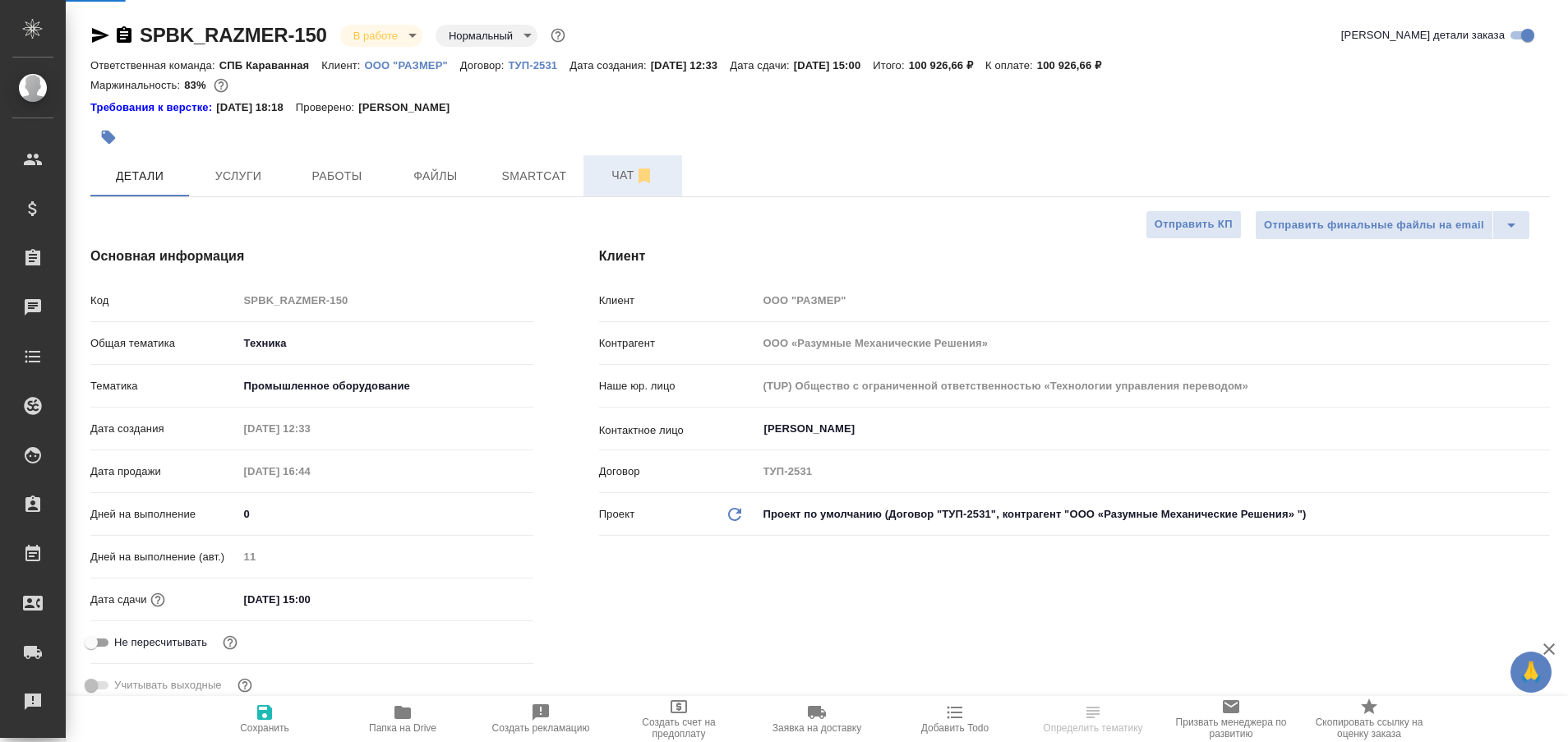
type textarea "x"
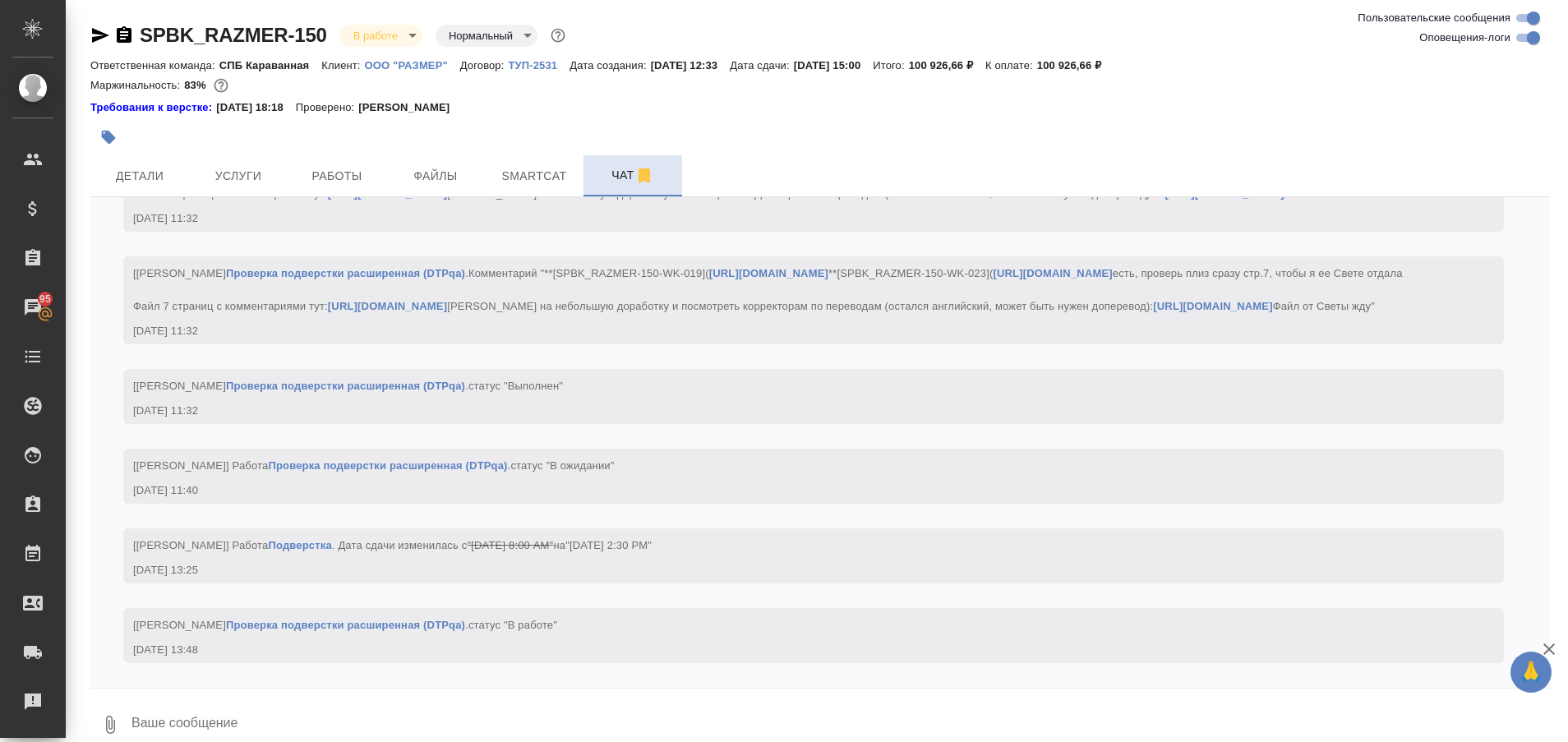
scroll to position [24008, 0]
